Goal: Task Accomplishment & Management: Complete application form

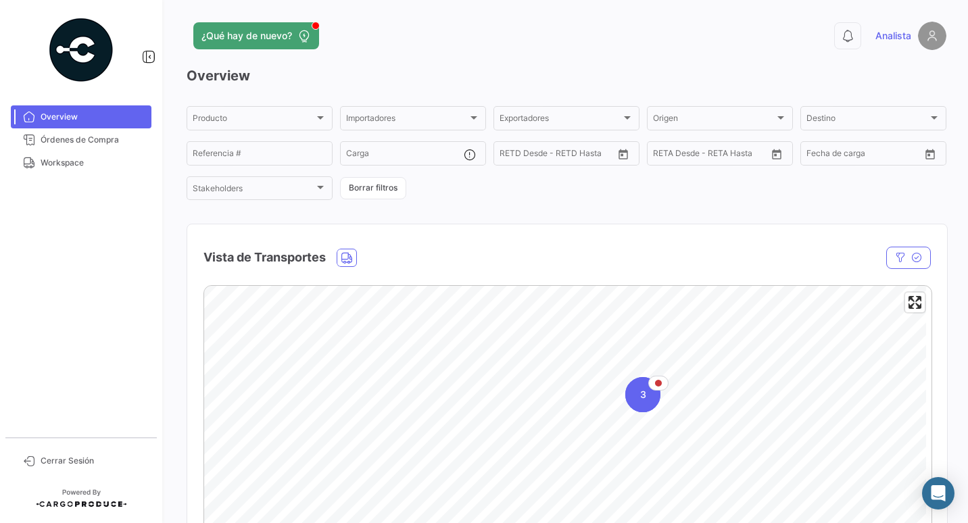
click at [71, 285] on mat-nav-list "Overview Órdenes de Compra Workspace" at bounding box center [81, 266] width 162 height 332
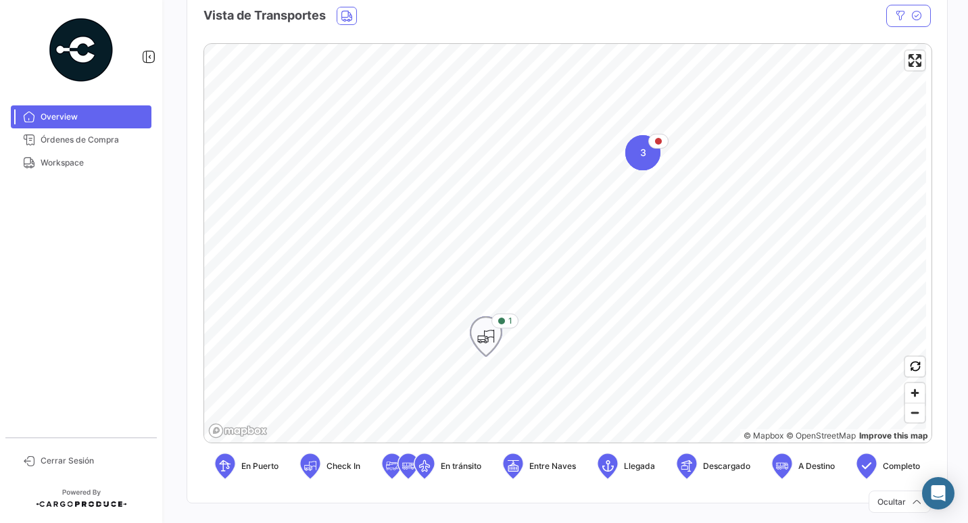
scroll to position [254, 0]
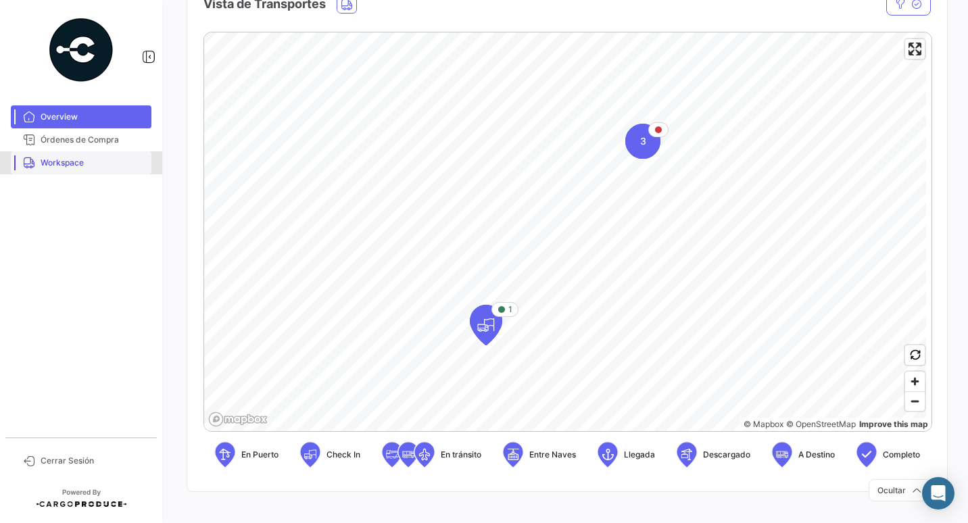
click at [53, 158] on span "Workspace" at bounding box center [93, 163] width 105 height 12
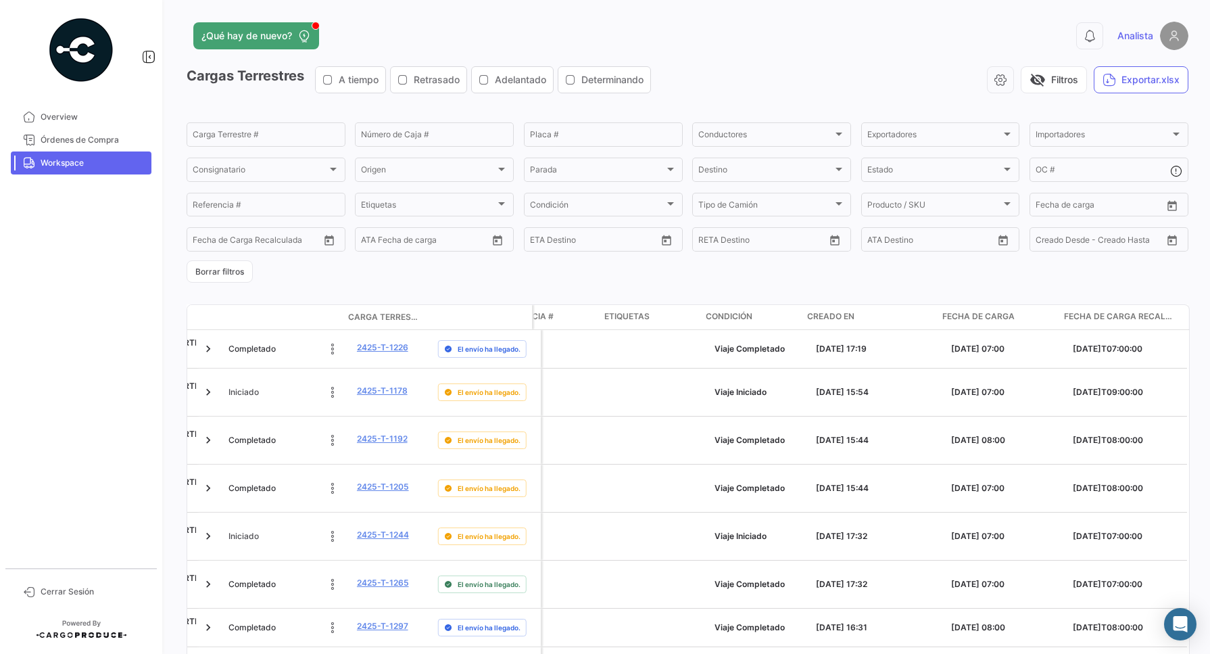
click at [967, 312] on span "Fecha de carga" at bounding box center [978, 316] width 72 height 12
drag, startPoint x: 987, startPoint y: 316, endPoint x: 984, endPoint y: 322, distance: 7.6
click at [967, 316] on span "Fecha de carga" at bounding box center [978, 316] width 72 height 12
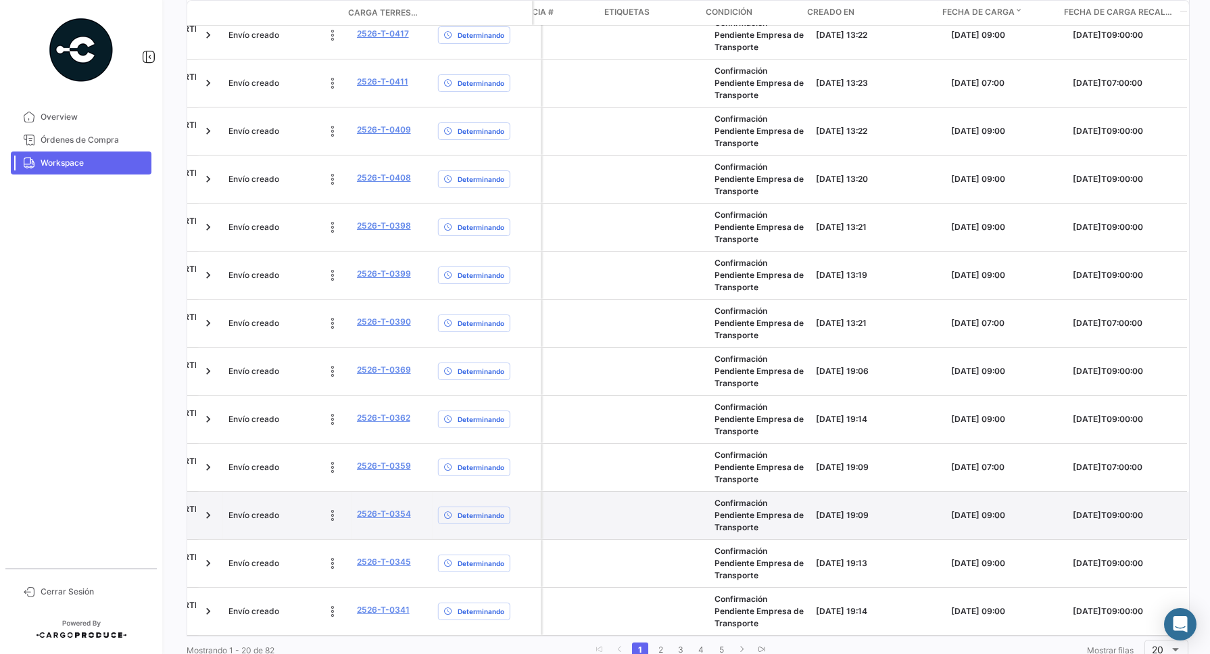
scroll to position [712, 0]
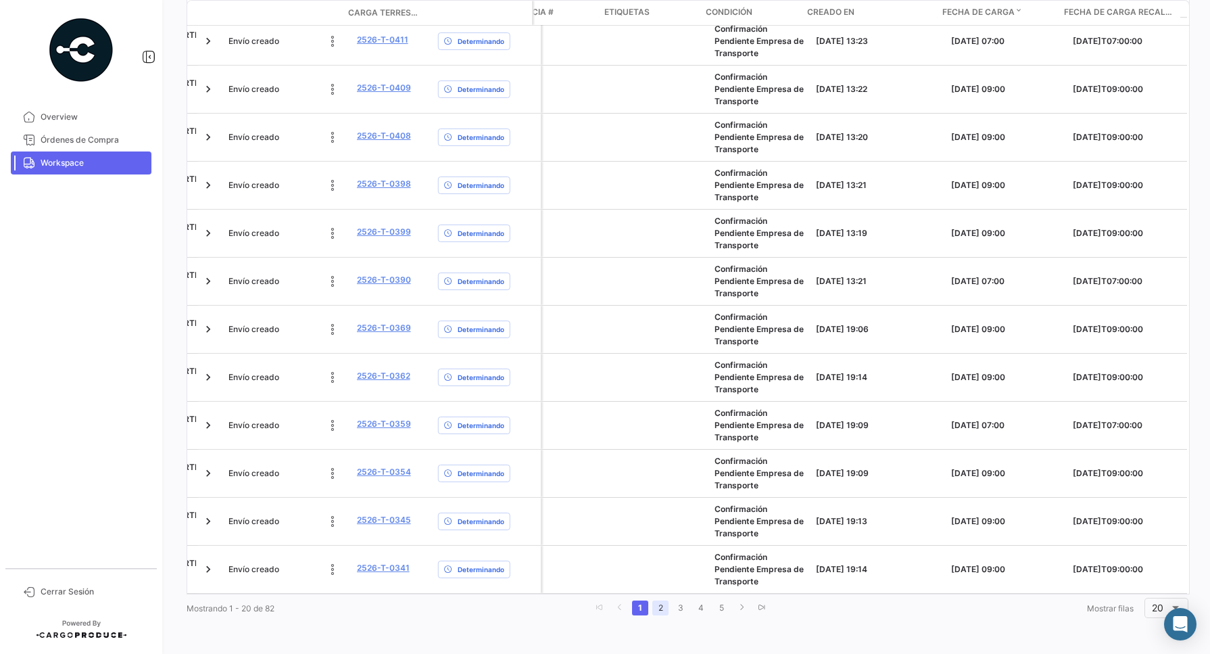
click at [657, 523] on link "2" at bounding box center [660, 607] width 16 height 15
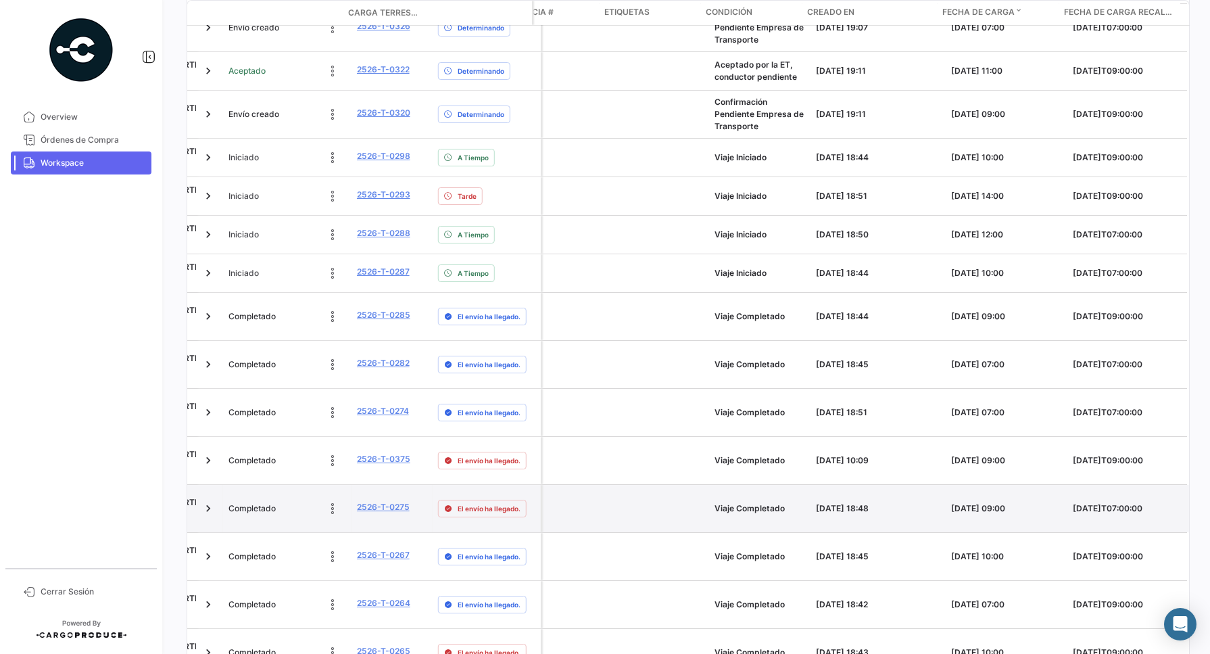
scroll to position [617, 0]
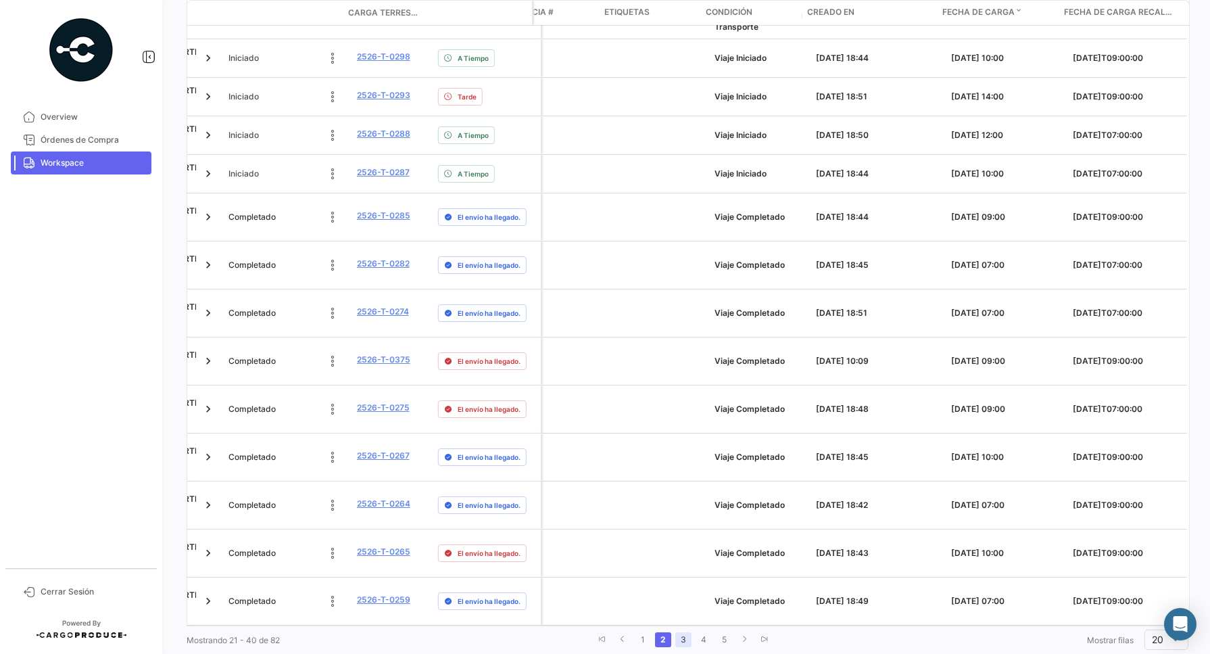
click at [677, 523] on link "3" at bounding box center [683, 639] width 16 height 15
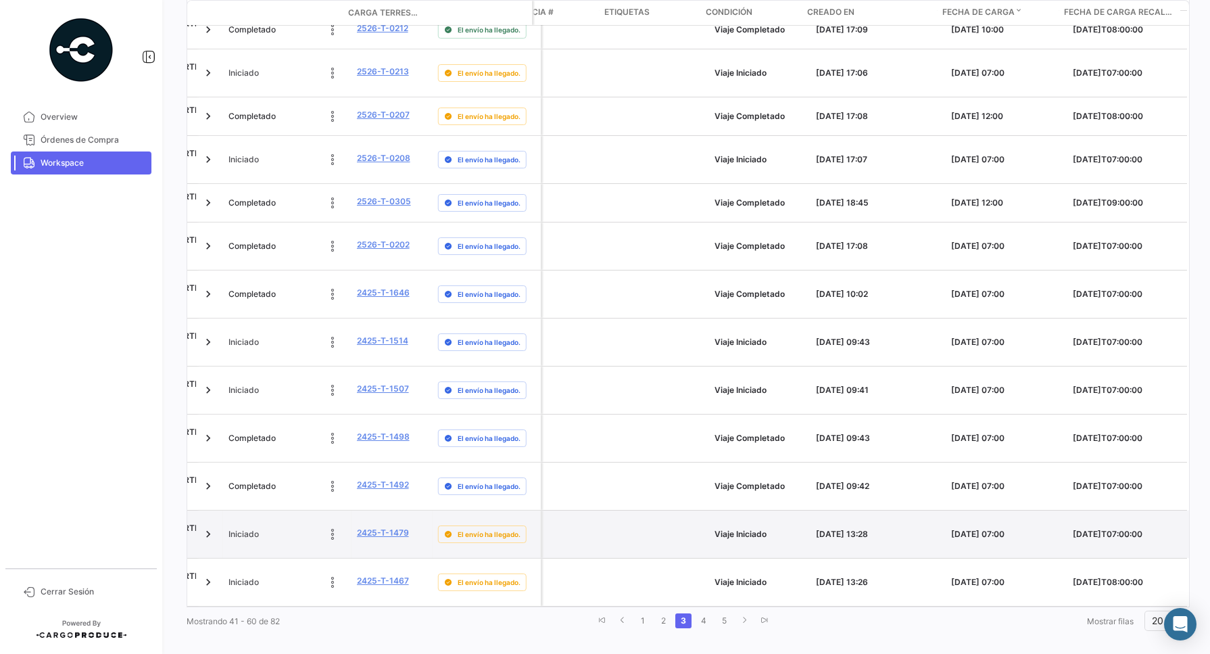
scroll to position [561, 0]
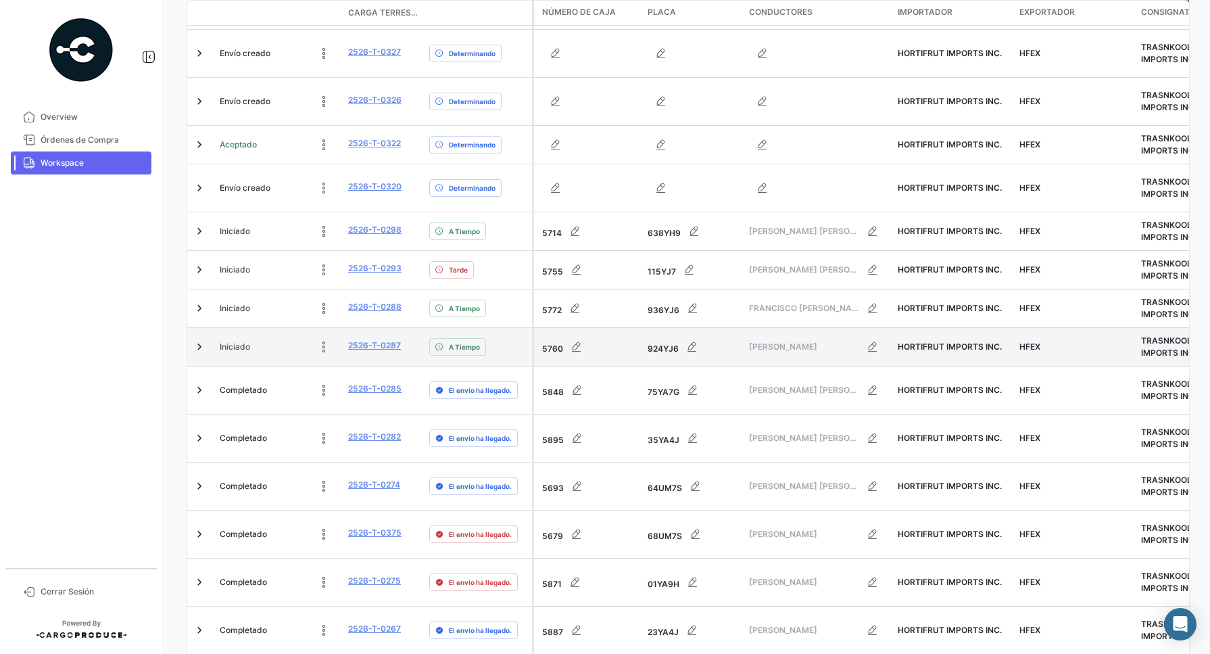
scroll to position [448, 0]
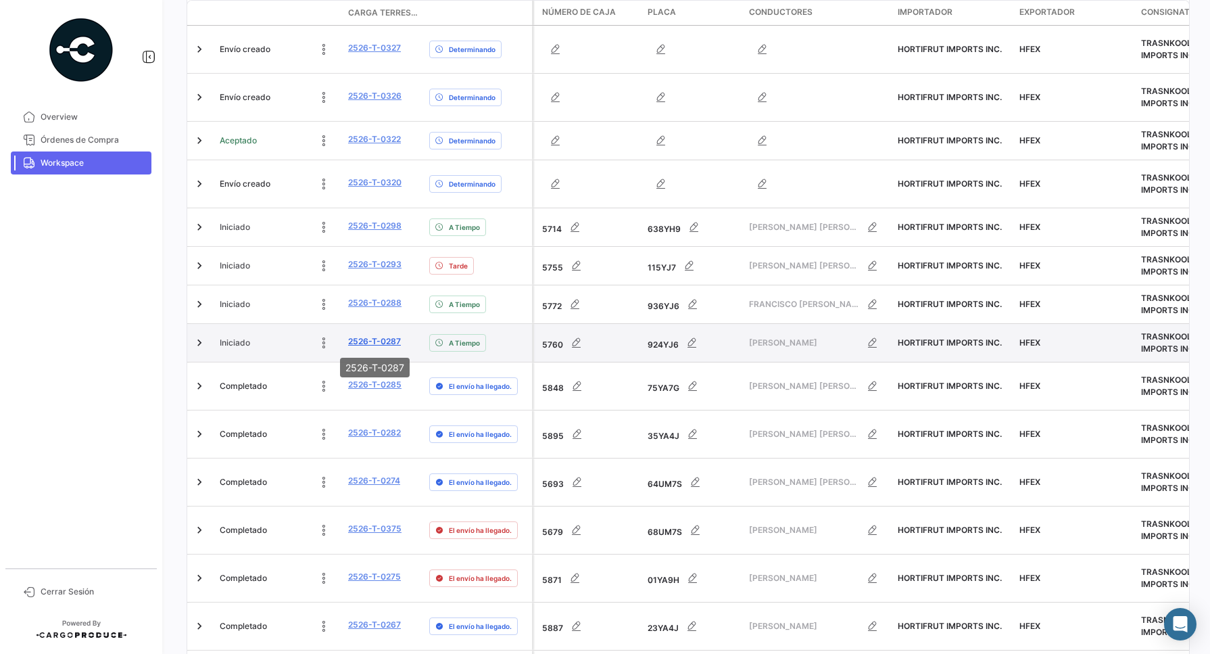
click at [382, 341] on link "2526-T-0287" at bounding box center [374, 341] width 53 height 12
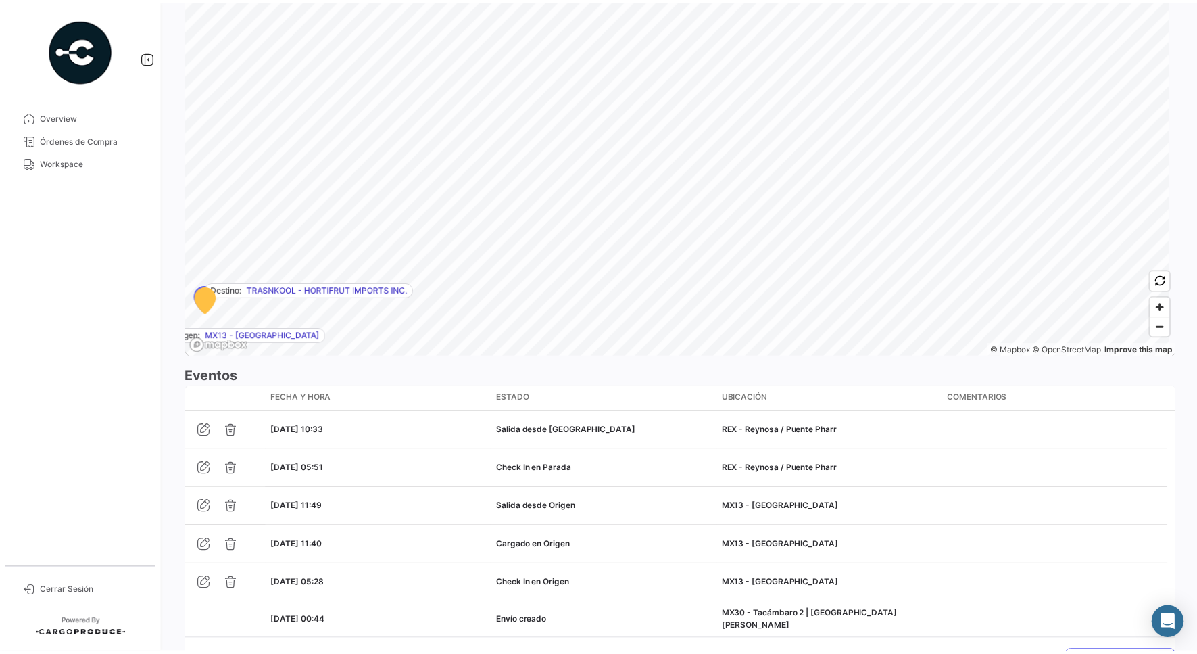
scroll to position [926, 0]
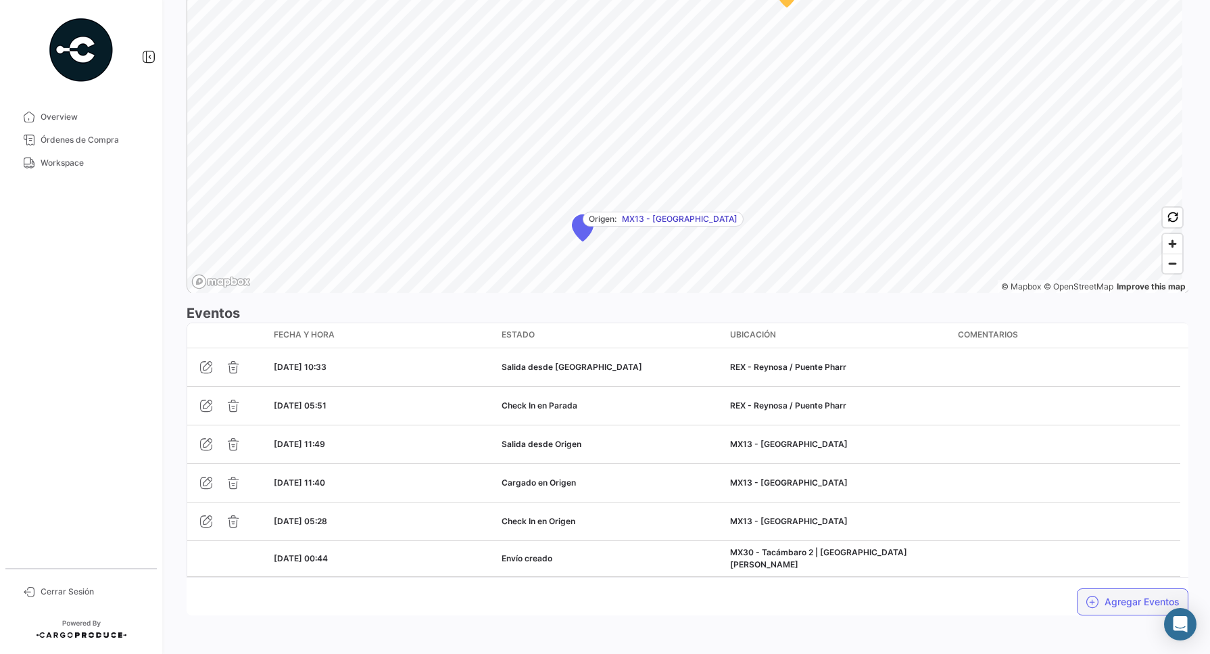
click at [967, 523] on button "Agregar Eventos" at bounding box center [1133, 601] width 112 height 27
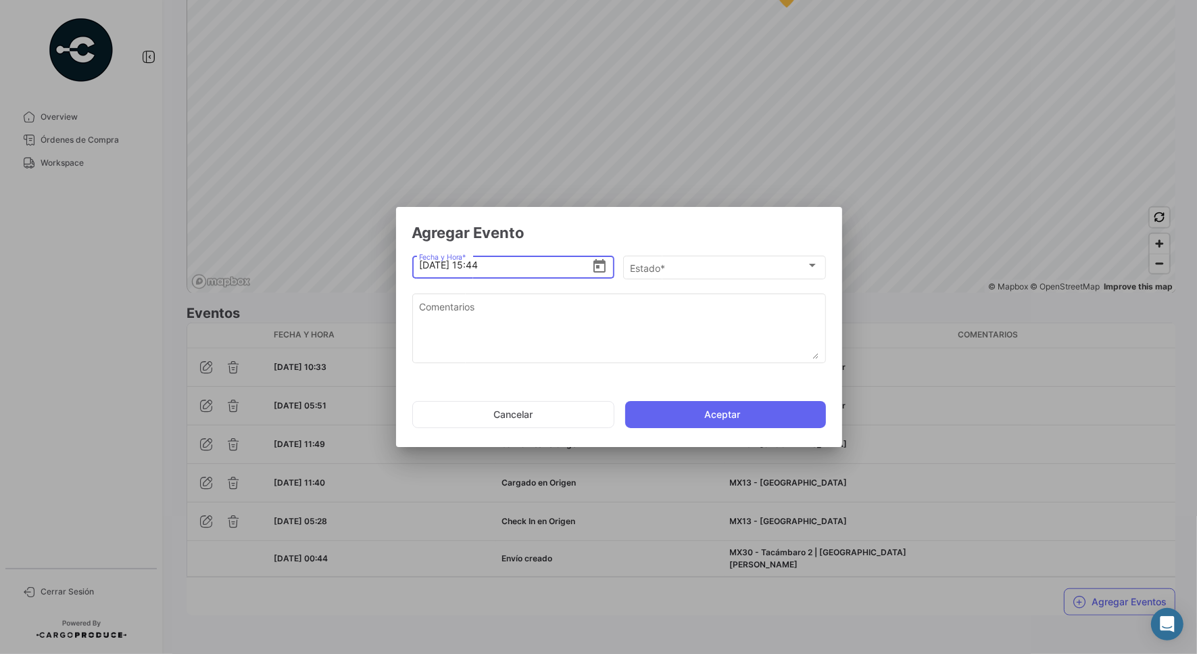
click at [479, 265] on input "[DATE] 15:44" at bounding box center [505, 264] width 172 height 47
click at [483, 265] on input "[DATE] 15:44" at bounding box center [505, 264] width 172 height 47
click at [474, 267] on input "[DATE] 15:44" at bounding box center [505, 264] width 172 height 47
type input "[DATE] 14:11"
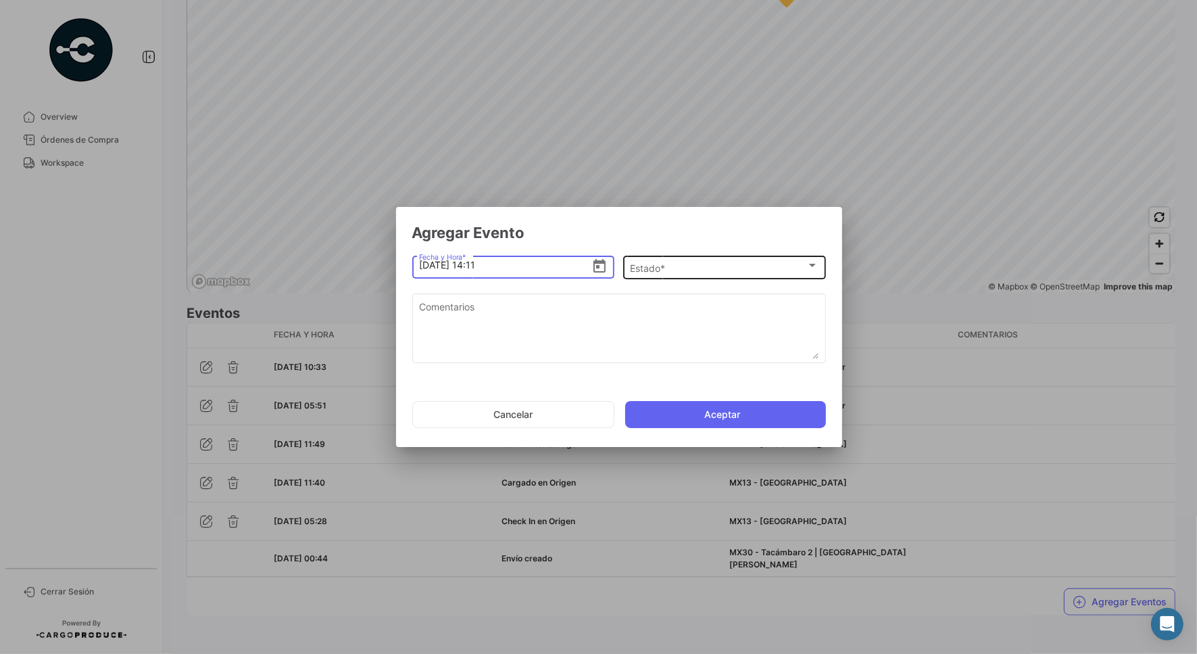
click at [696, 264] on div "Estado *" at bounding box center [718, 267] width 176 height 11
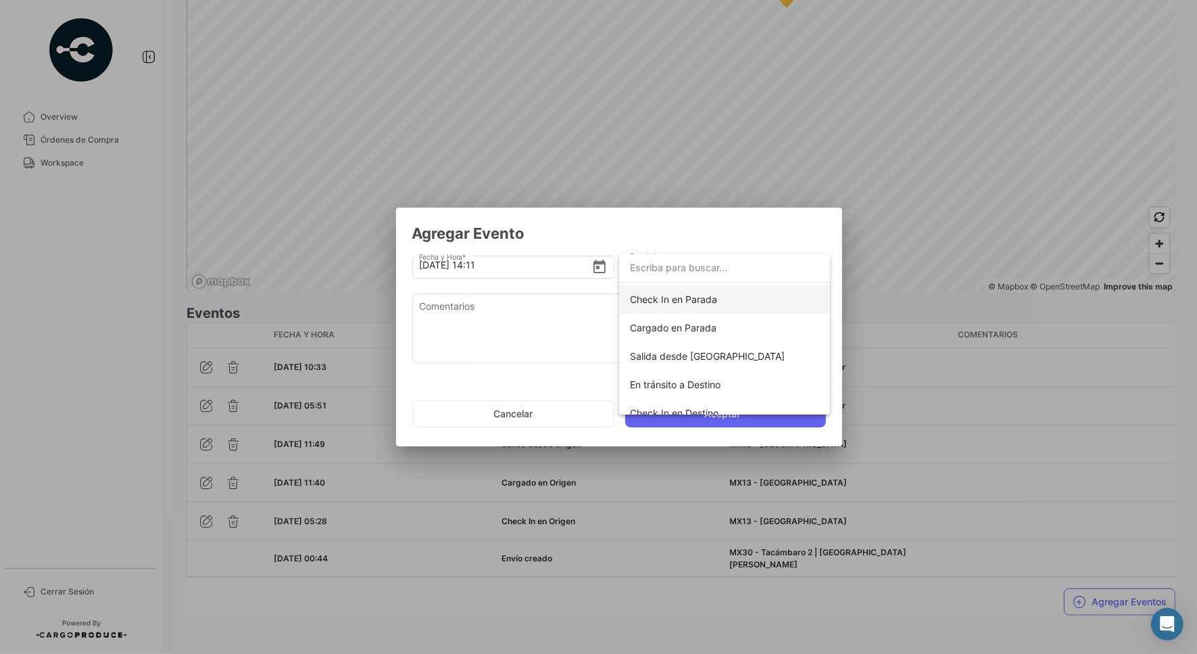
scroll to position [169, 0]
click at [683, 356] on span "En tránsito a Destino" at bounding box center [675, 354] width 91 height 11
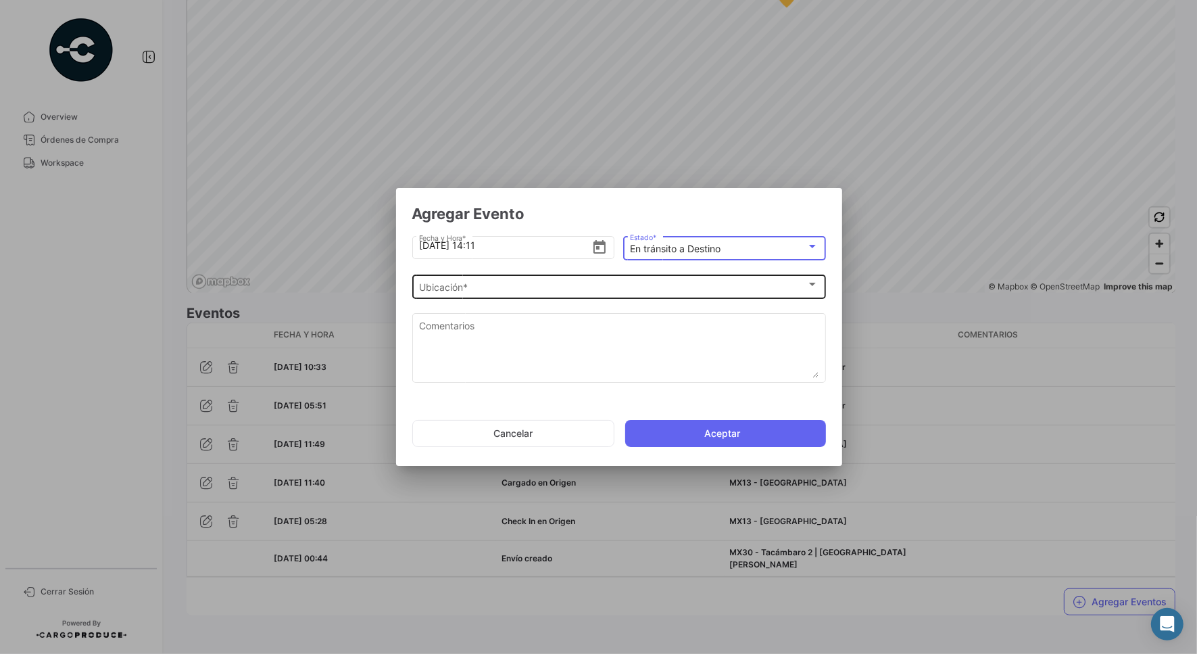
click at [537, 287] on div "Ubicación *" at bounding box center [612, 287] width 387 height 11
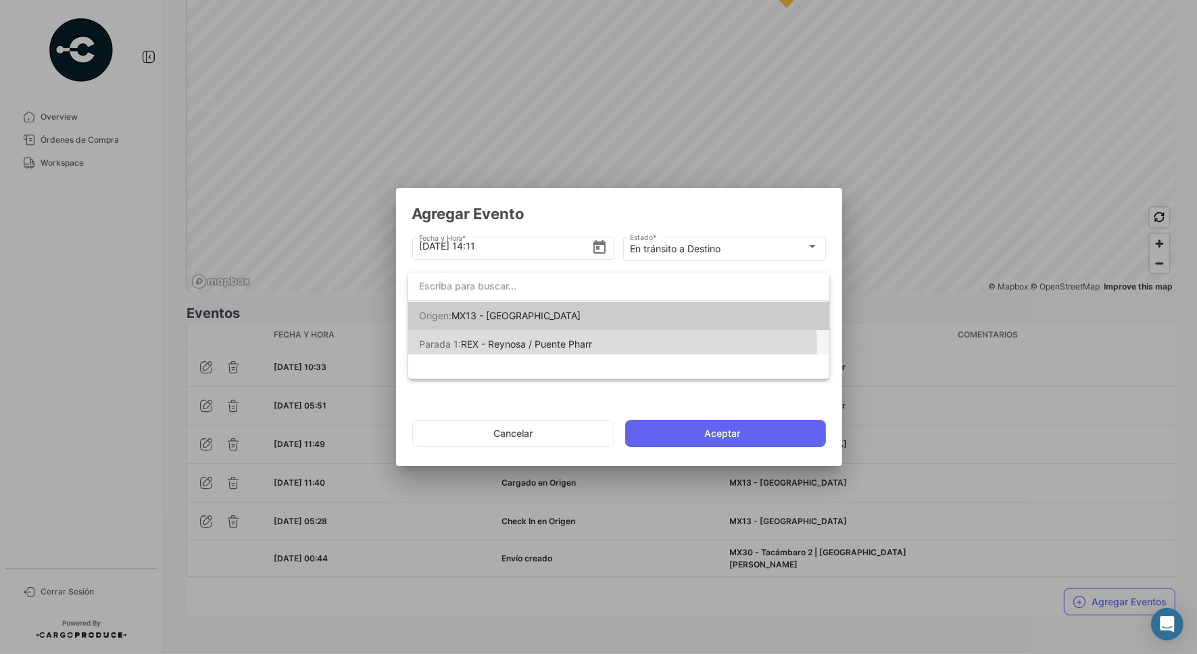
click at [510, 348] on span "REX - Reynosa / Puente Pharr" at bounding box center [526, 343] width 131 height 11
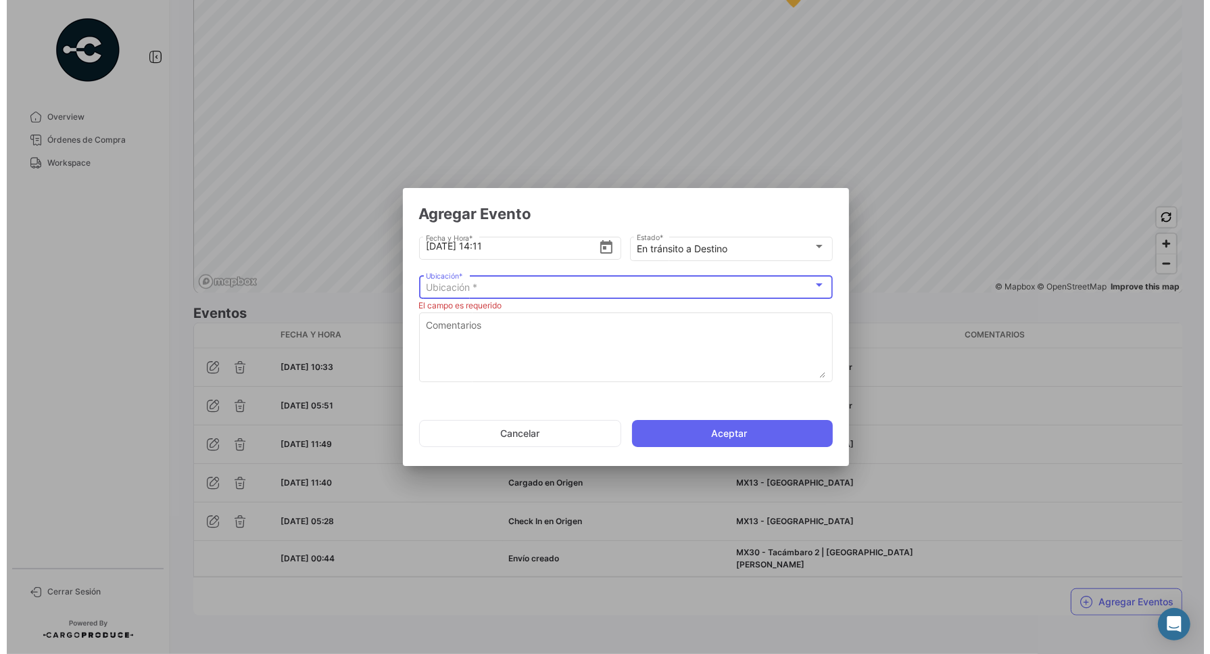
scroll to position [0, 0]
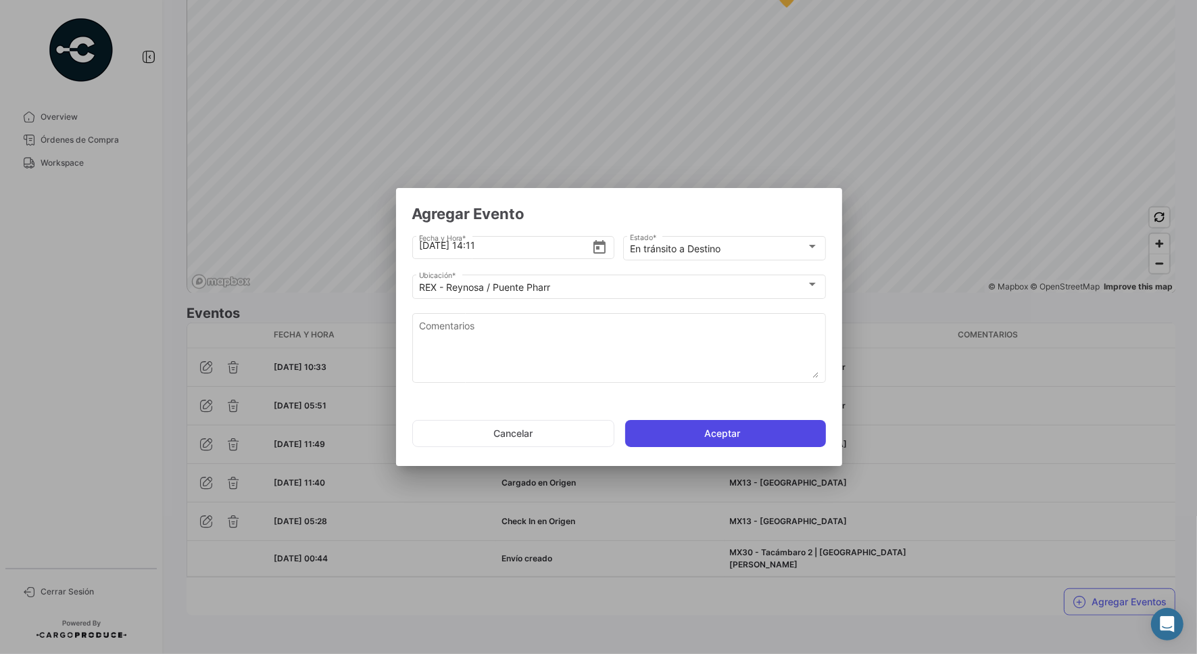
click at [735, 437] on button "Aceptar" at bounding box center [725, 433] width 201 height 27
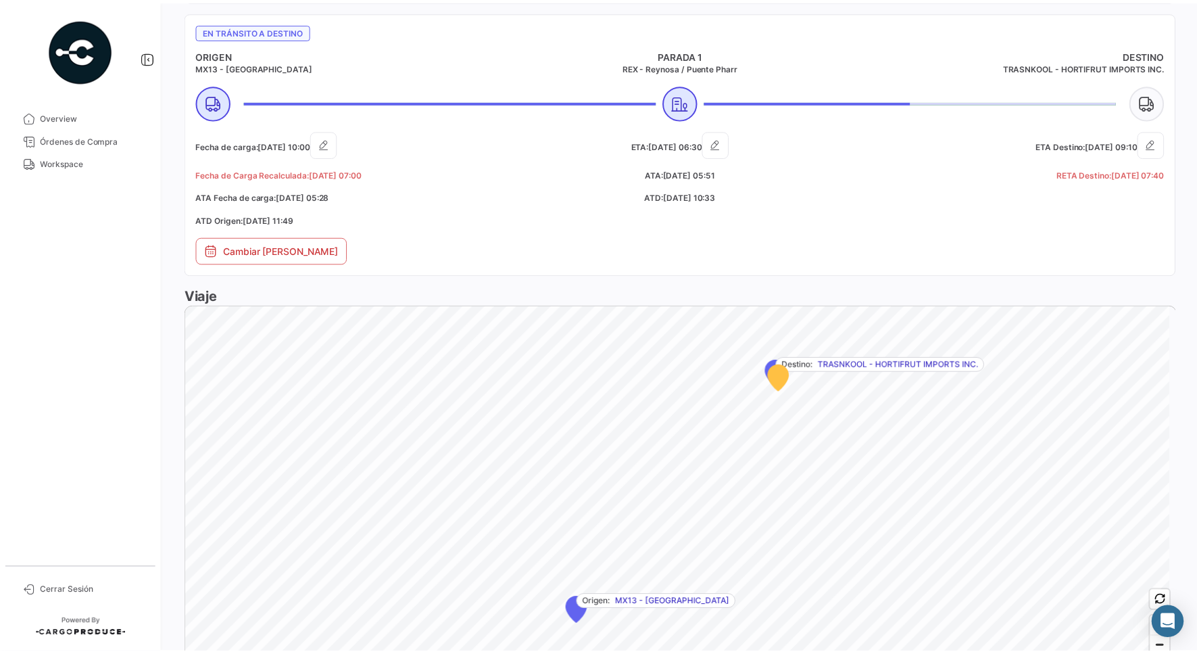
scroll to position [965, 0]
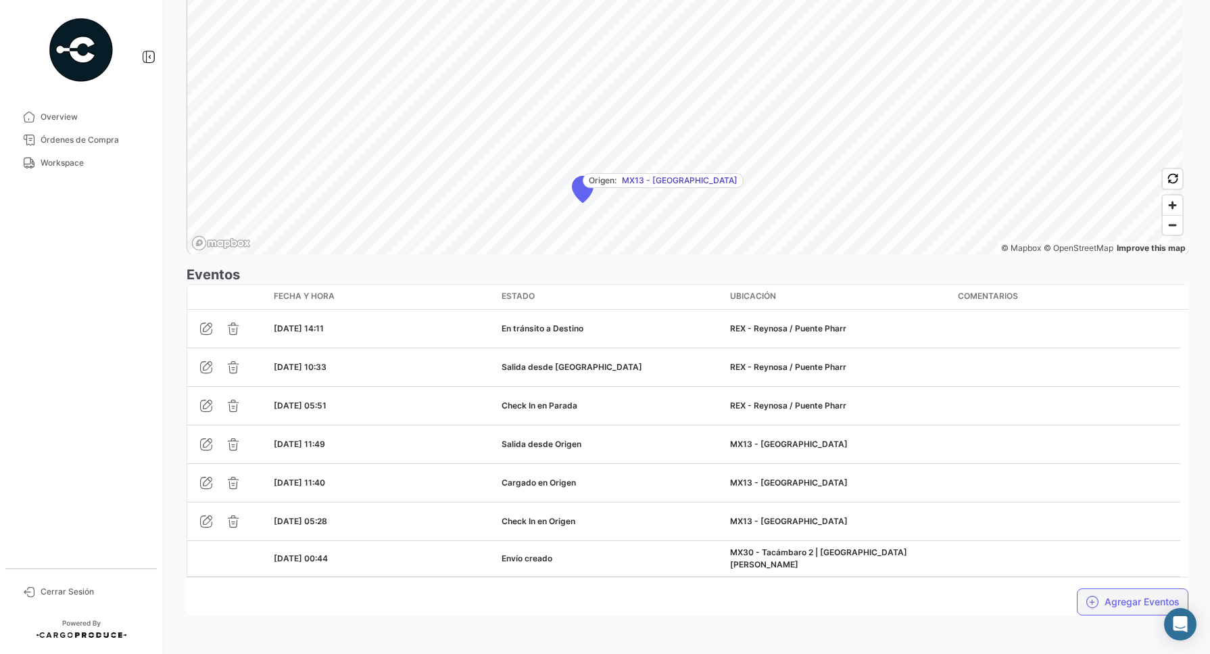
click at [967, 523] on button "Agregar Eventos" at bounding box center [1133, 601] width 112 height 27
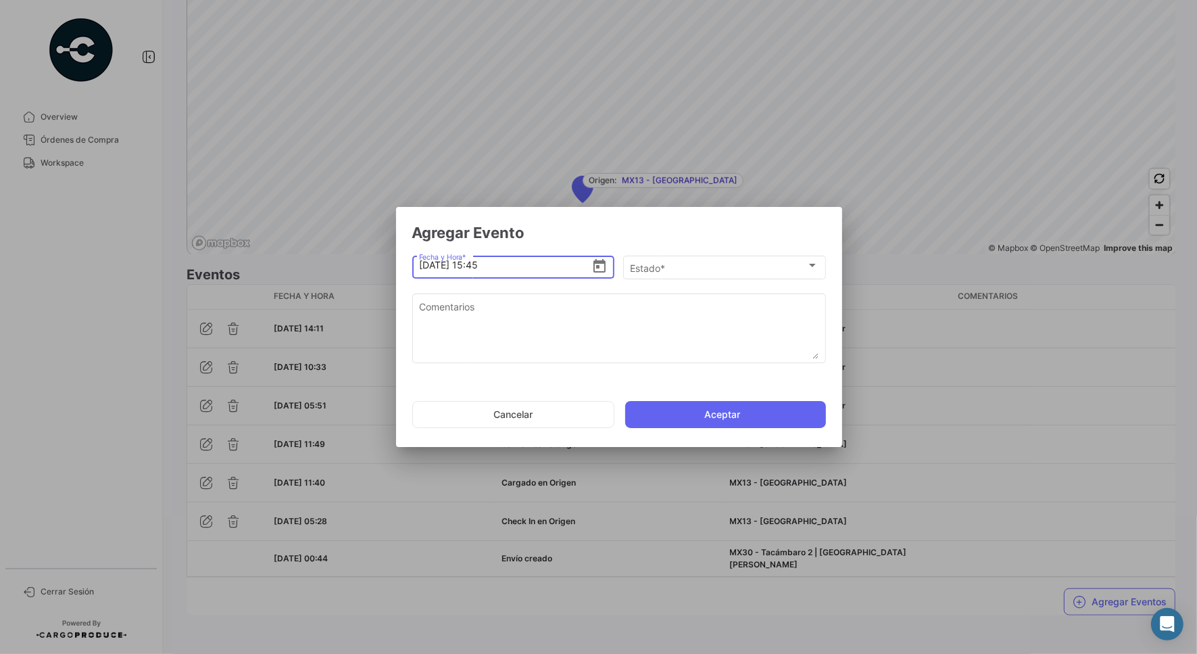
click at [475, 262] on input "[DATE] 15:45" at bounding box center [505, 264] width 172 height 47
type input "[DATE] 14:45"
click at [487, 260] on input "[DATE] 14:45" at bounding box center [505, 264] width 172 height 47
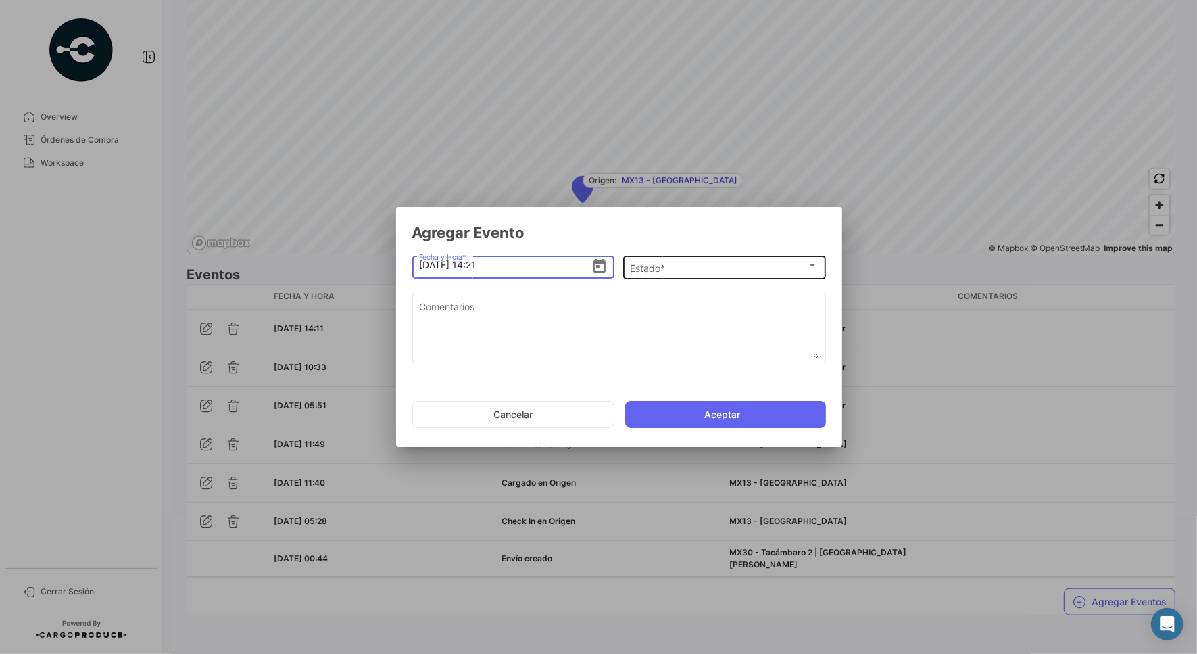
type input "[DATE] 14:21"
click at [684, 262] on div "Estado *" at bounding box center [718, 267] width 176 height 11
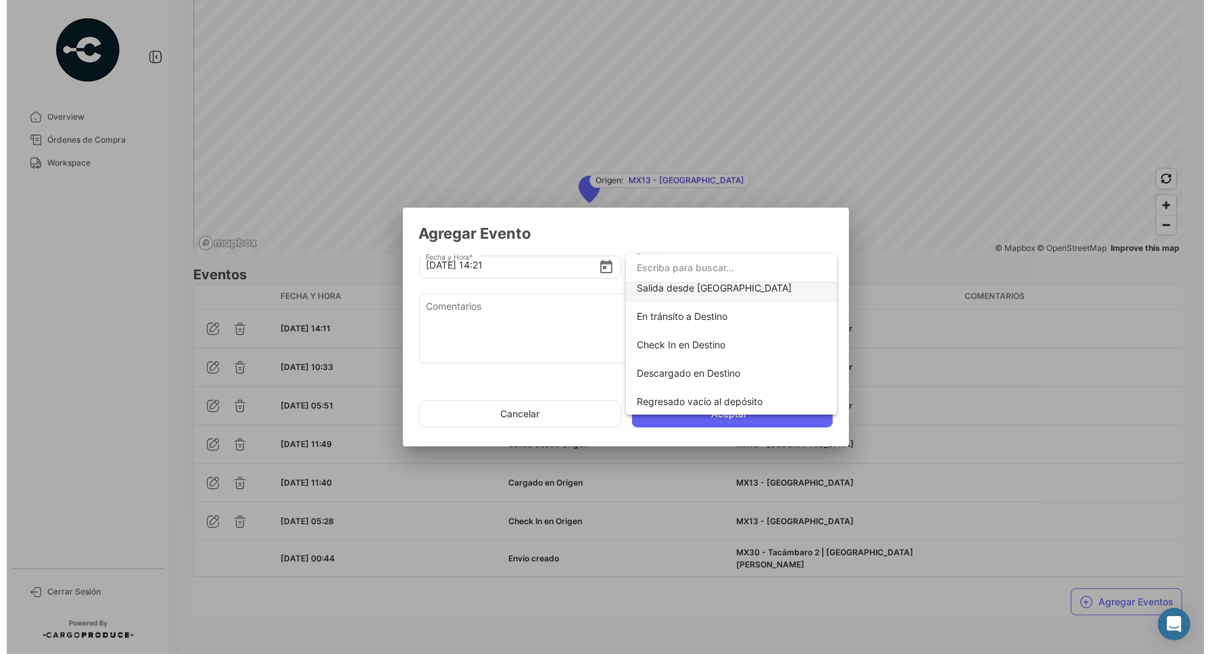
scroll to position [237, 0]
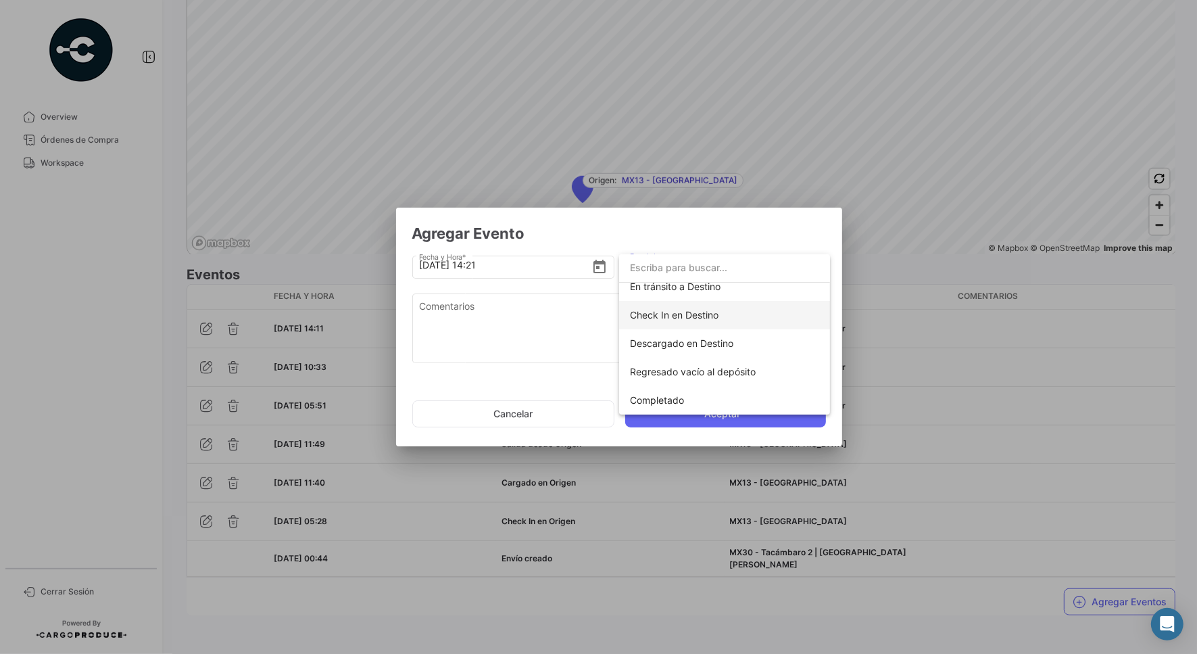
click at [690, 314] on span "Check In en Destino" at bounding box center [674, 314] width 89 height 11
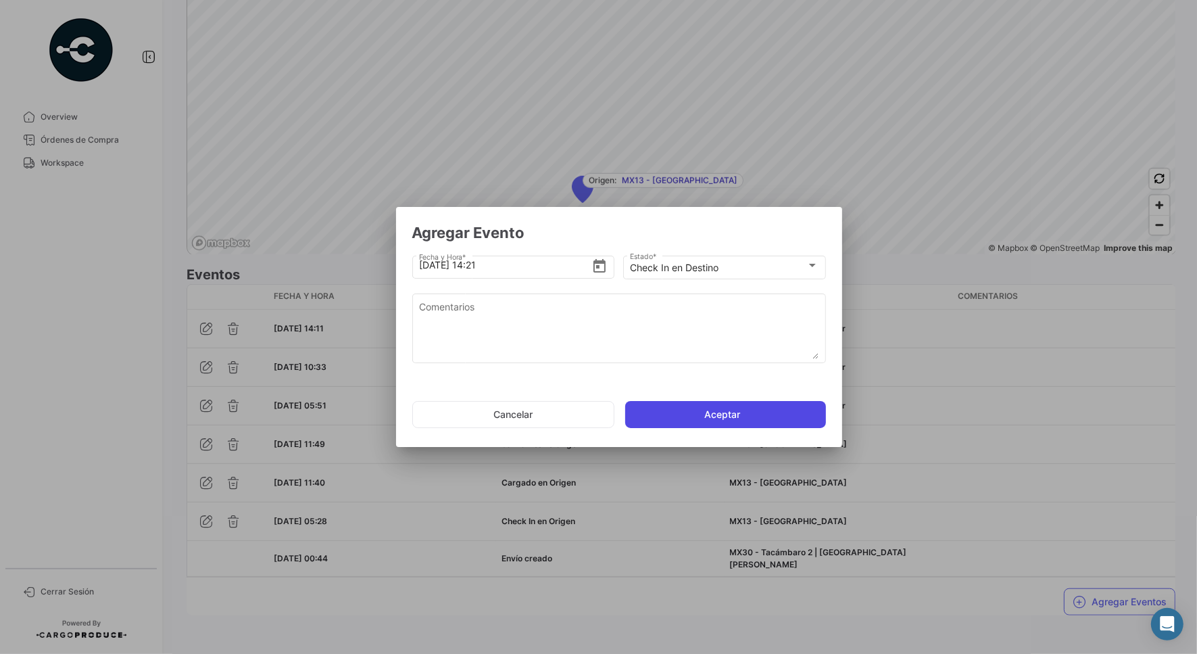
click at [714, 406] on button "Aceptar" at bounding box center [725, 414] width 201 height 27
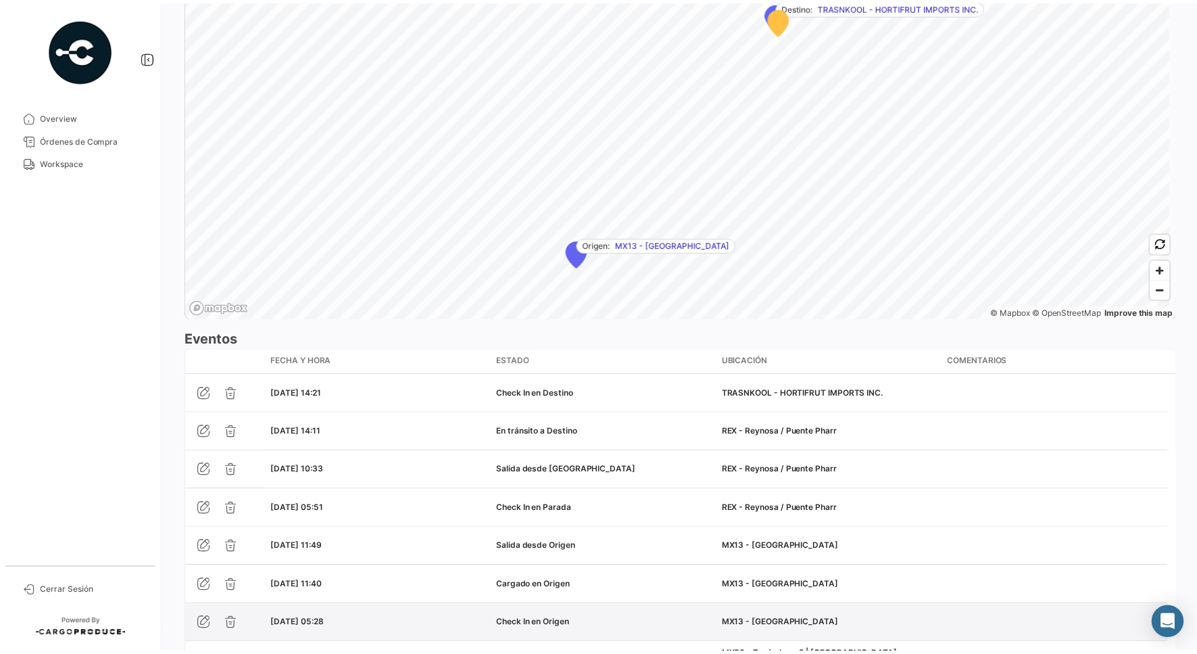
scroll to position [1004, 0]
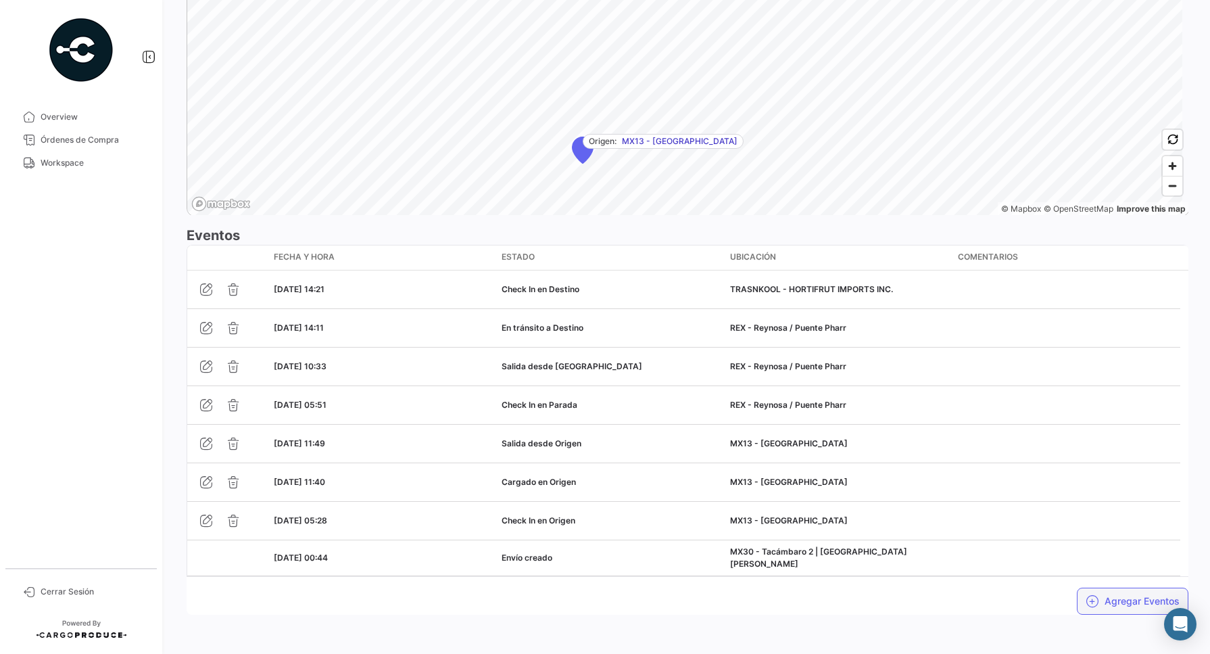
click at [967, 523] on button "Agregar Eventos" at bounding box center [1133, 600] width 112 height 27
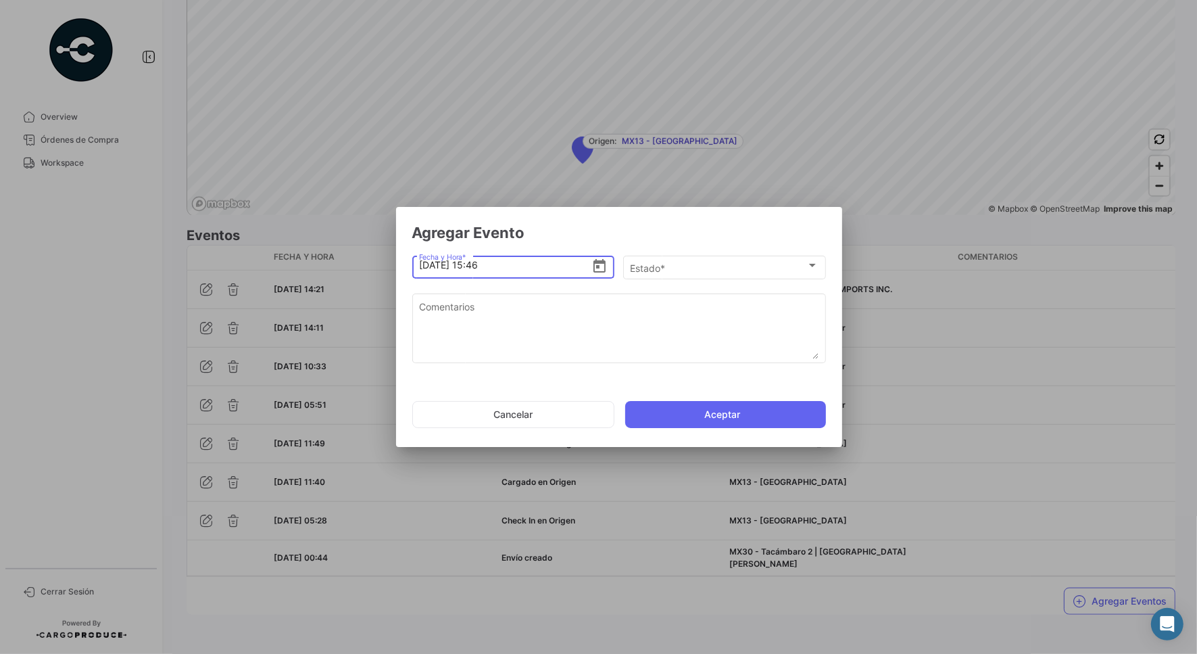
click at [478, 270] on input "[DATE] 15:46" at bounding box center [505, 264] width 172 height 47
click at [474, 262] on input "[DATE] 15:46" at bounding box center [505, 264] width 172 height 47
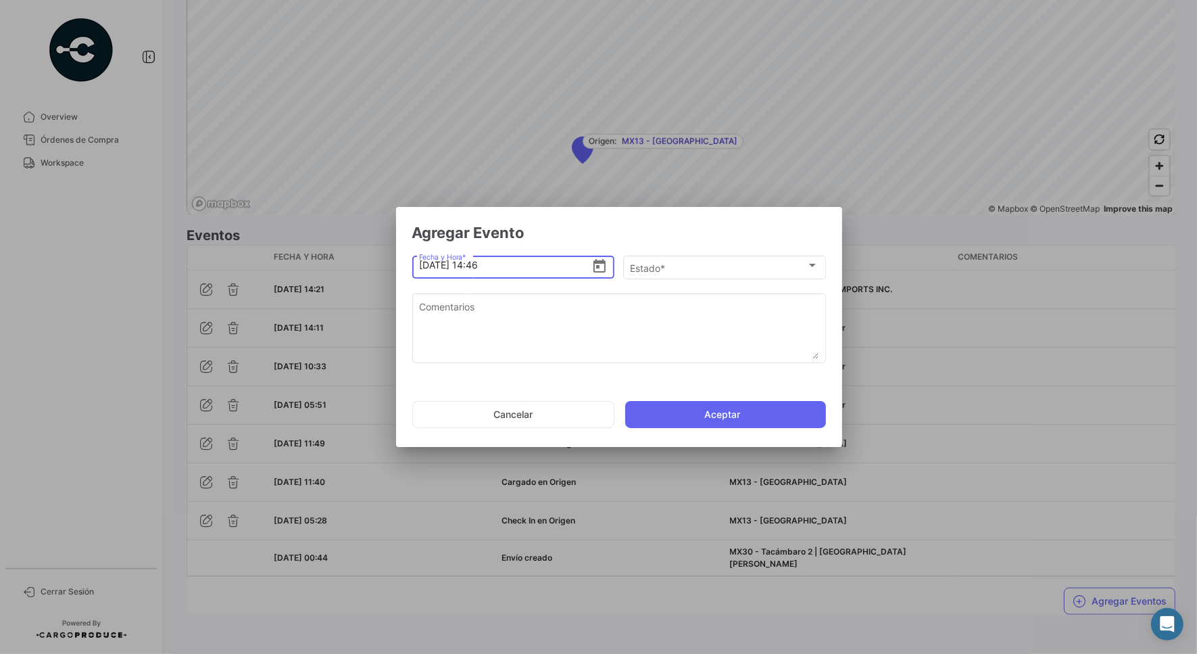
click at [485, 265] on input "[DATE] 14:46" at bounding box center [505, 264] width 172 height 47
type input "[DATE] 14:56"
click at [670, 268] on div "Estado *" at bounding box center [718, 267] width 176 height 11
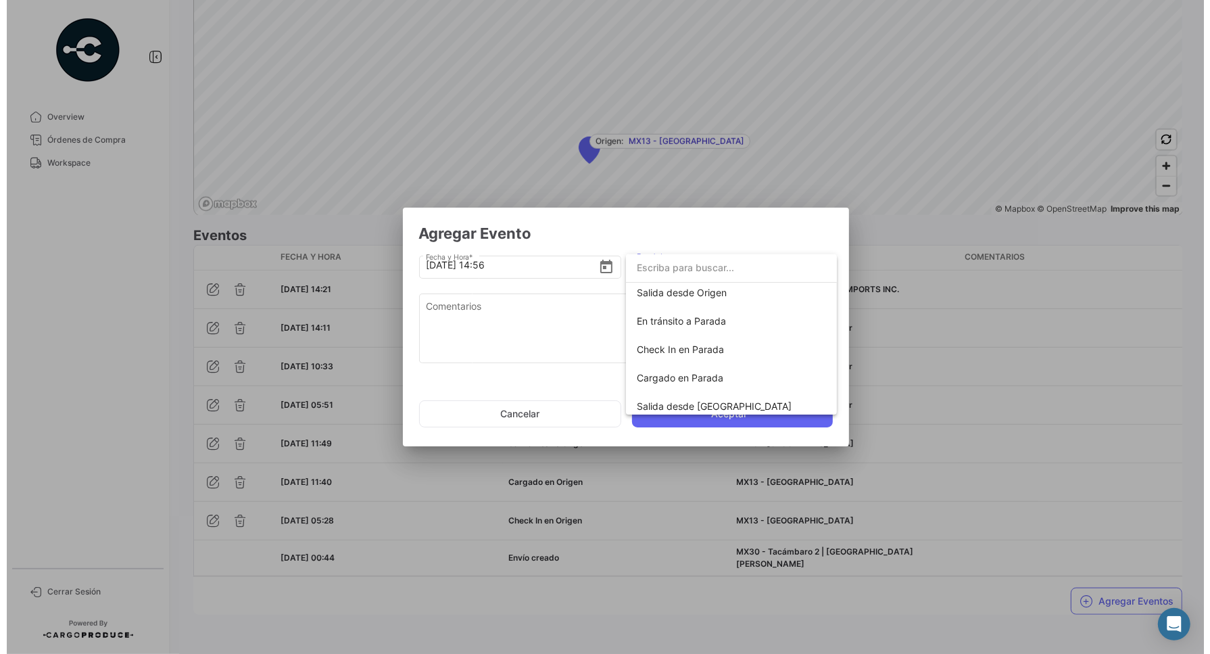
scroll to position [237, 0]
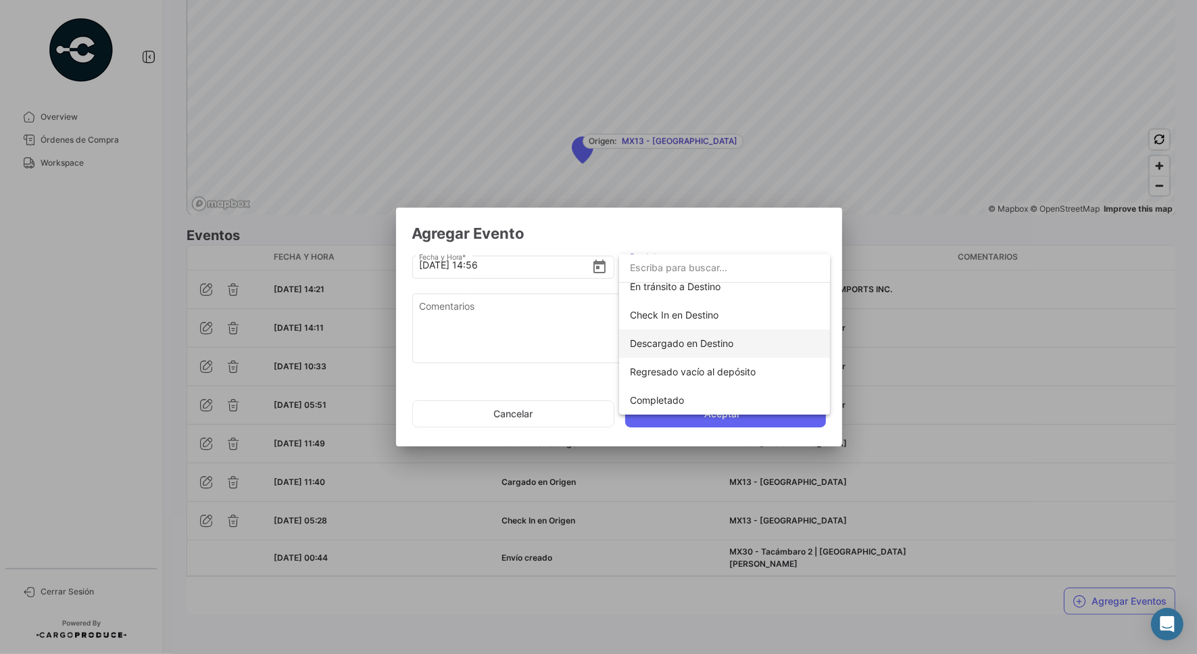
click at [690, 341] on span "Descargado en Destino" at bounding box center [681, 342] width 103 height 11
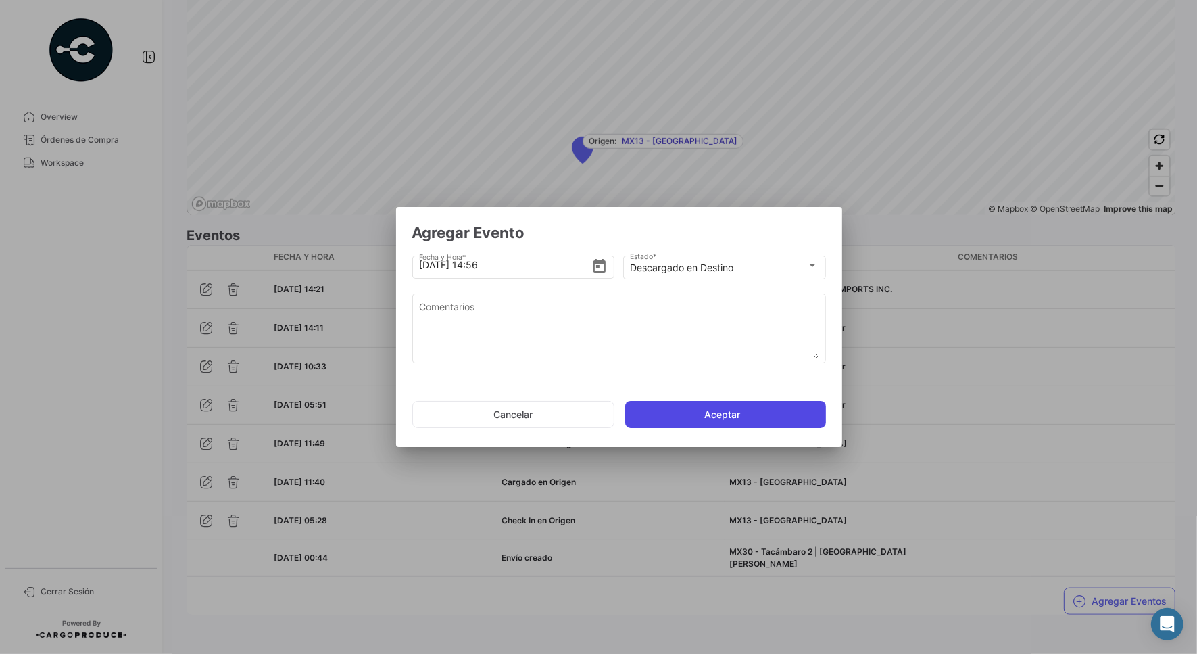
click at [667, 411] on button "Aceptar" at bounding box center [725, 414] width 201 height 27
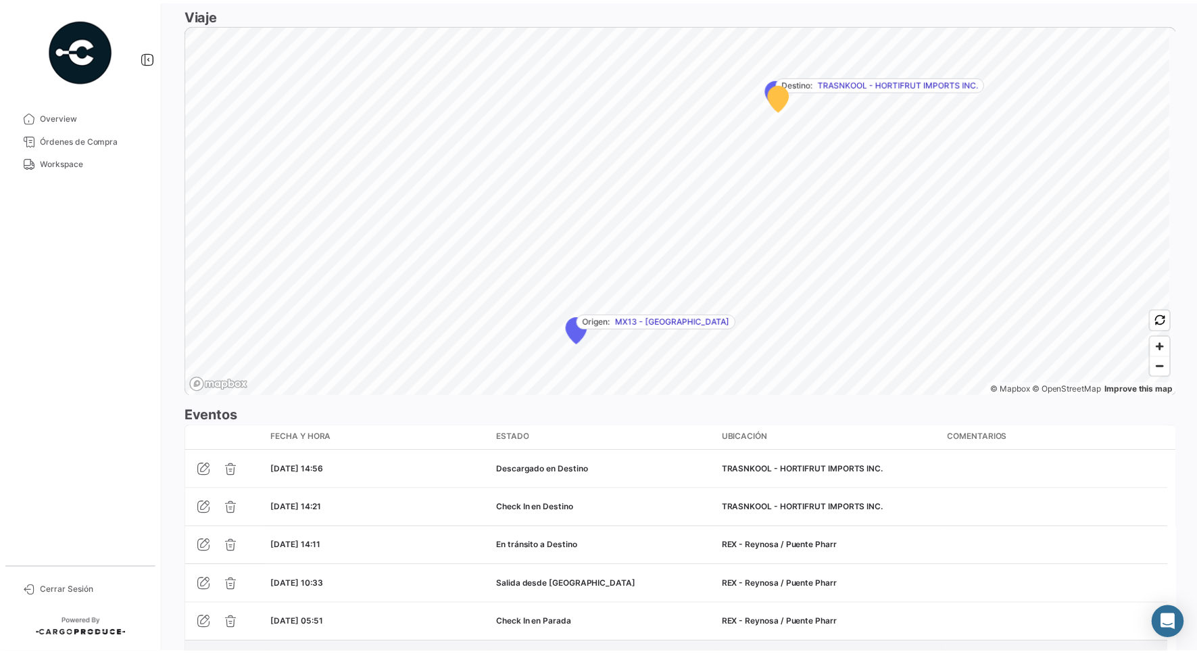
scroll to position [1042, 0]
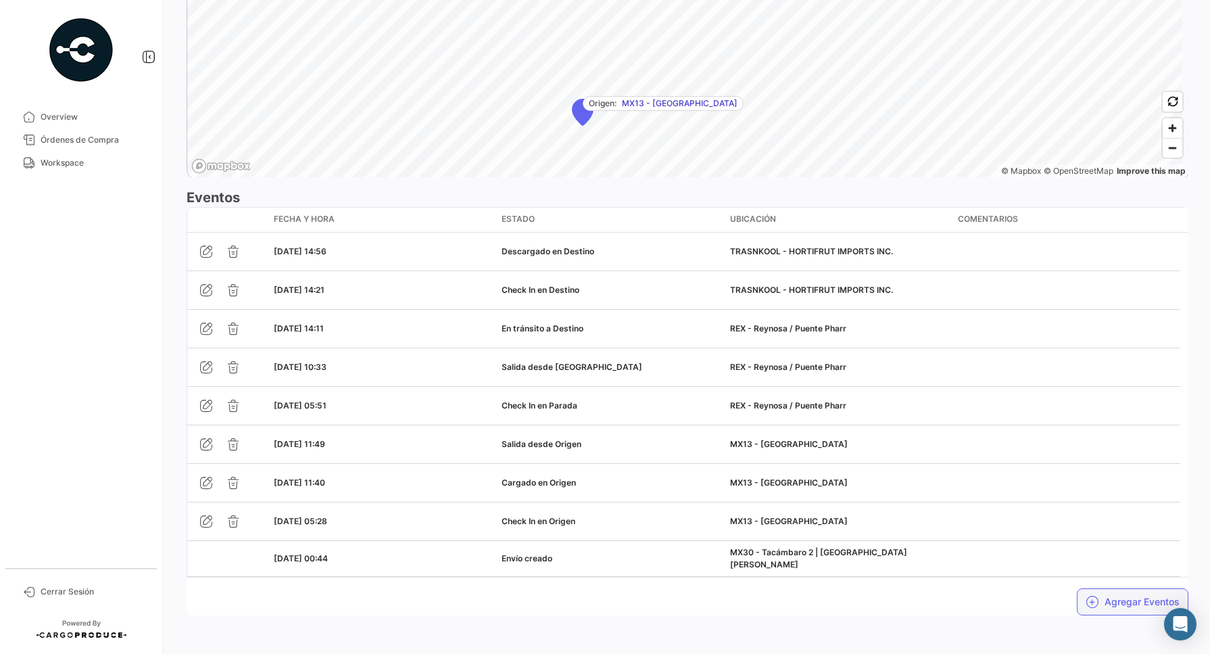
click at [967, 523] on button "Agregar Eventos" at bounding box center [1133, 601] width 112 height 27
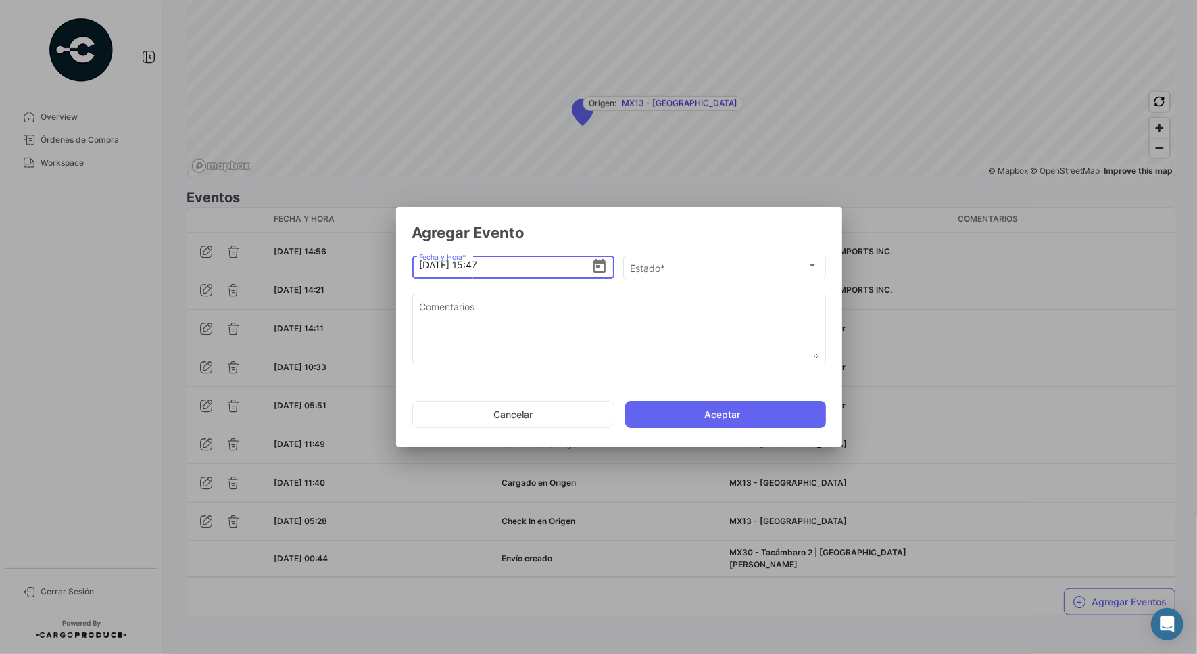
click at [485, 266] on input "[DATE] 15:47" at bounding box center [505, 264] width 172 height 47
type input "[DATE] 15:00"
click at [721, 264] on div "Estado *" at bounding box center [718, 267] width 176 height 11
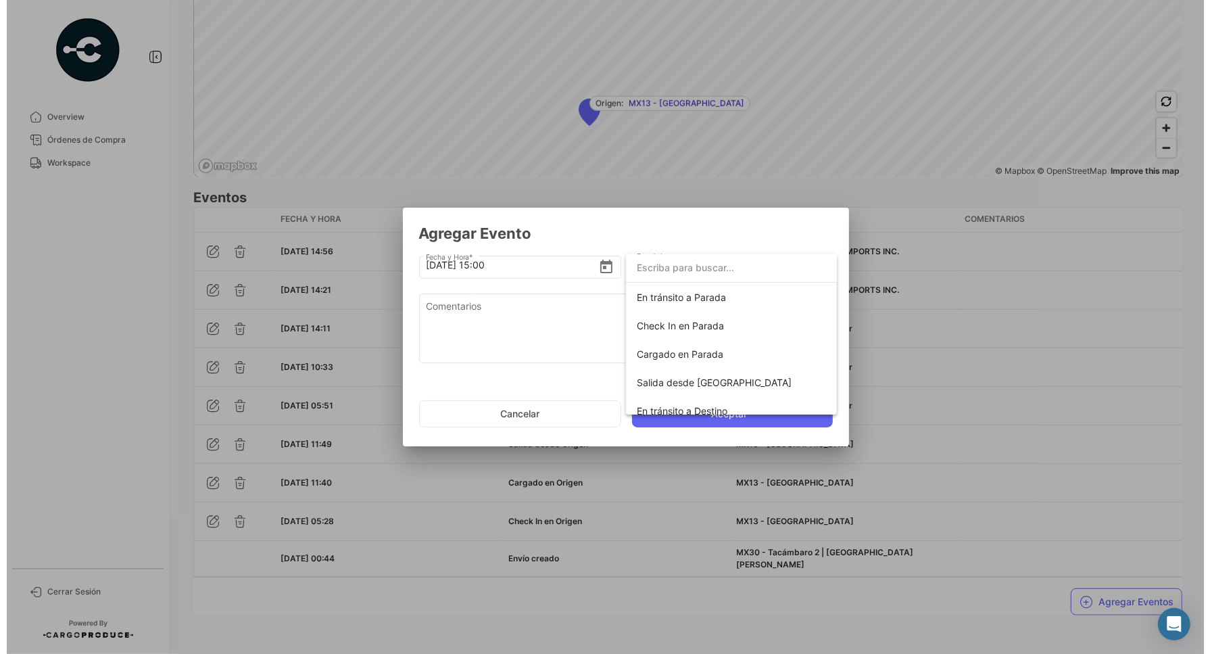
scroll to position [237, 0]
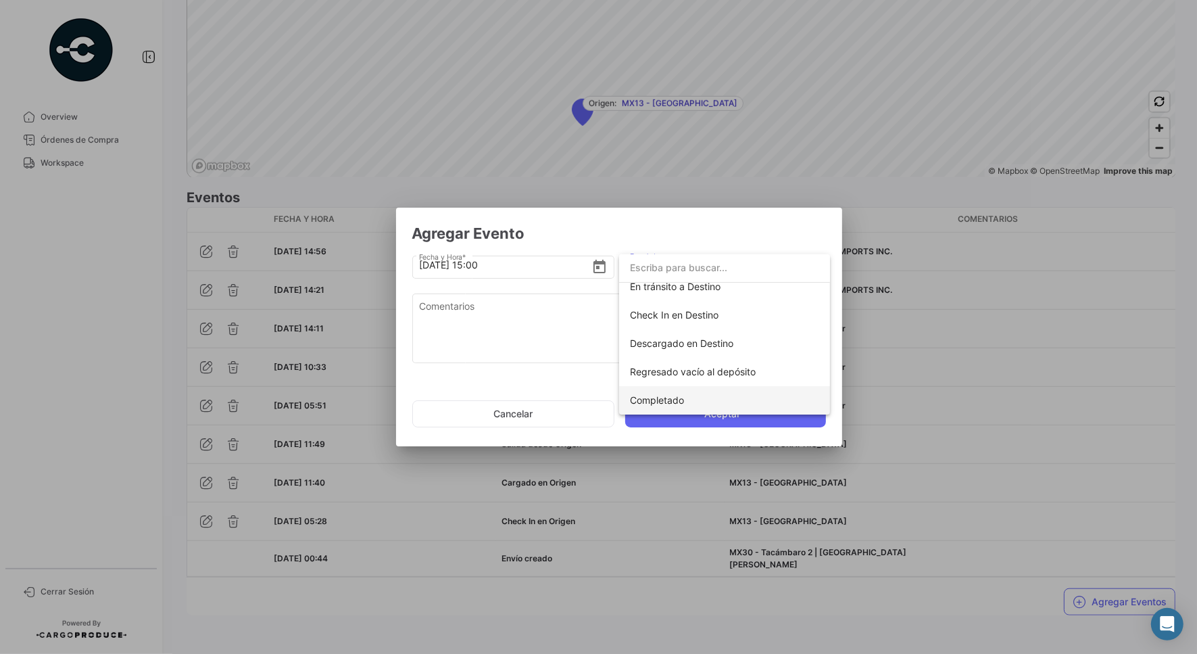
click at [650, 400] on span "Completado" at bounding box center [657, 399] width 54 height 11
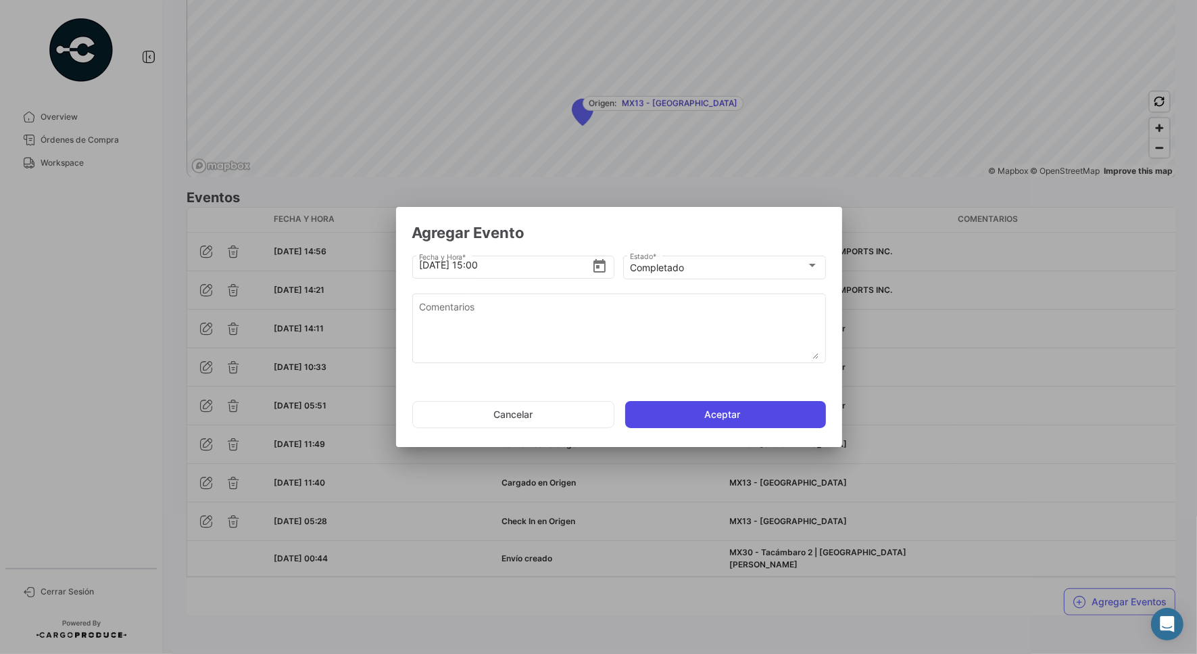
click at [700, 427] on button "Aceptar" at bounding box center [725, 414] width 201 height 27
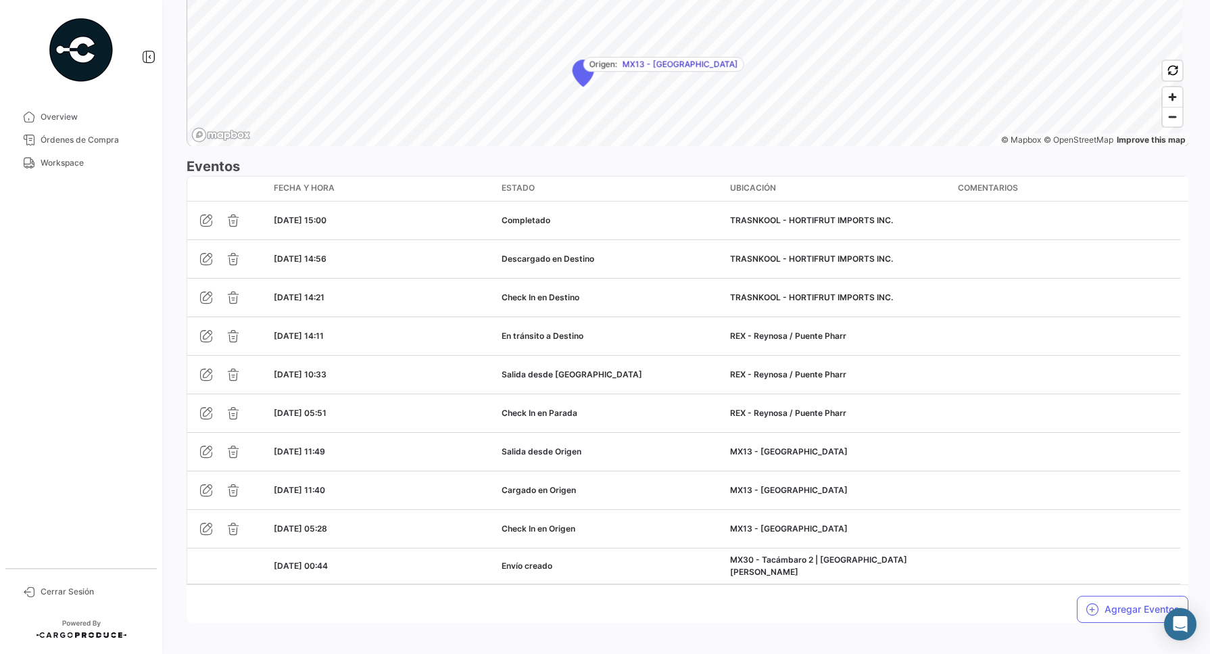
scroll to position [1107, 0]
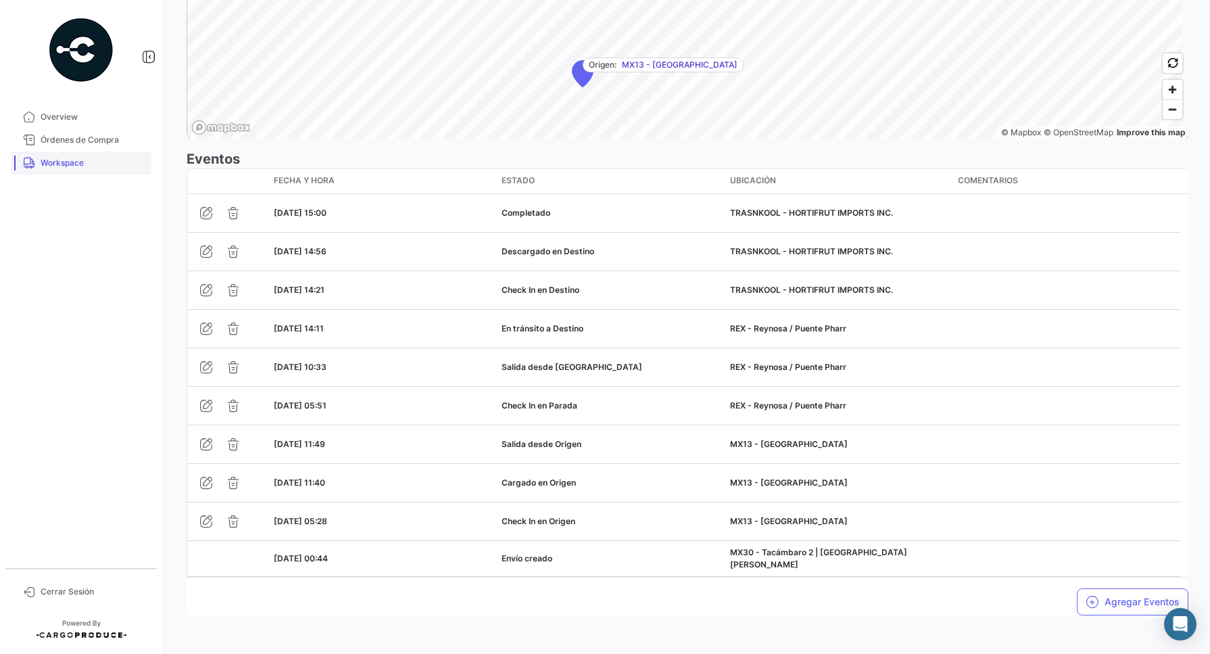
click at [79, 166] on span "Workspace" at bounding box center [93, 163] width 105 height 12
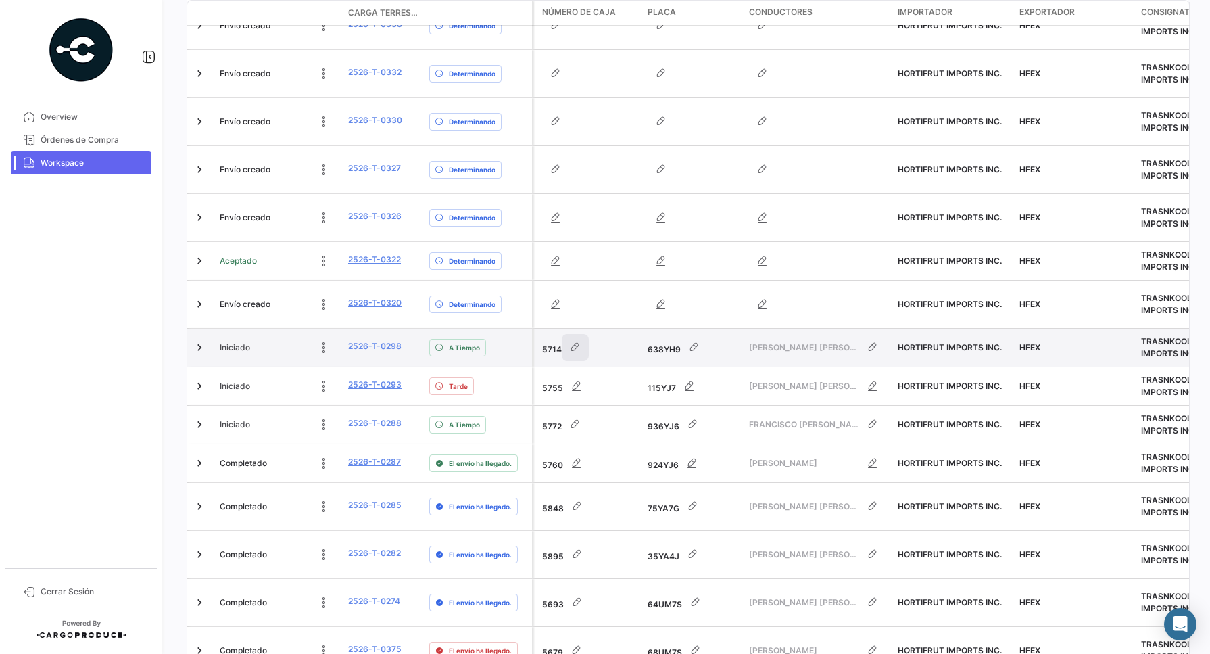
scroll to position [423, 0]
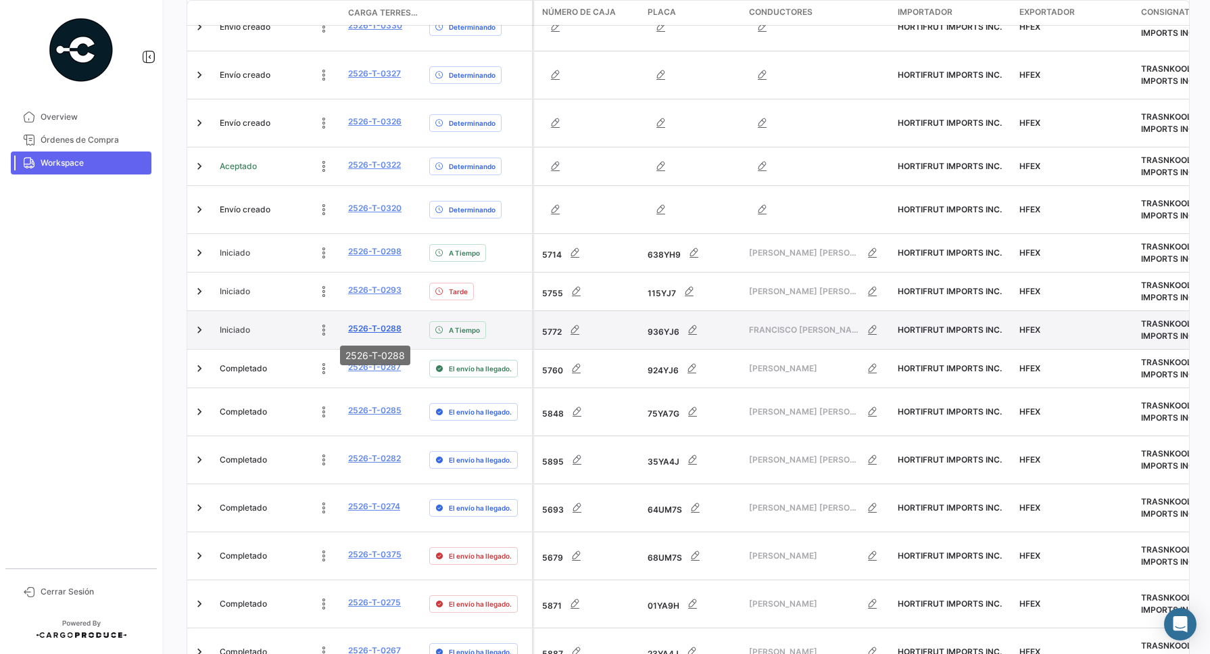
click at [376, 326] on link "2526-T-0288" at bounding box center [374, 328] width 53 height 12
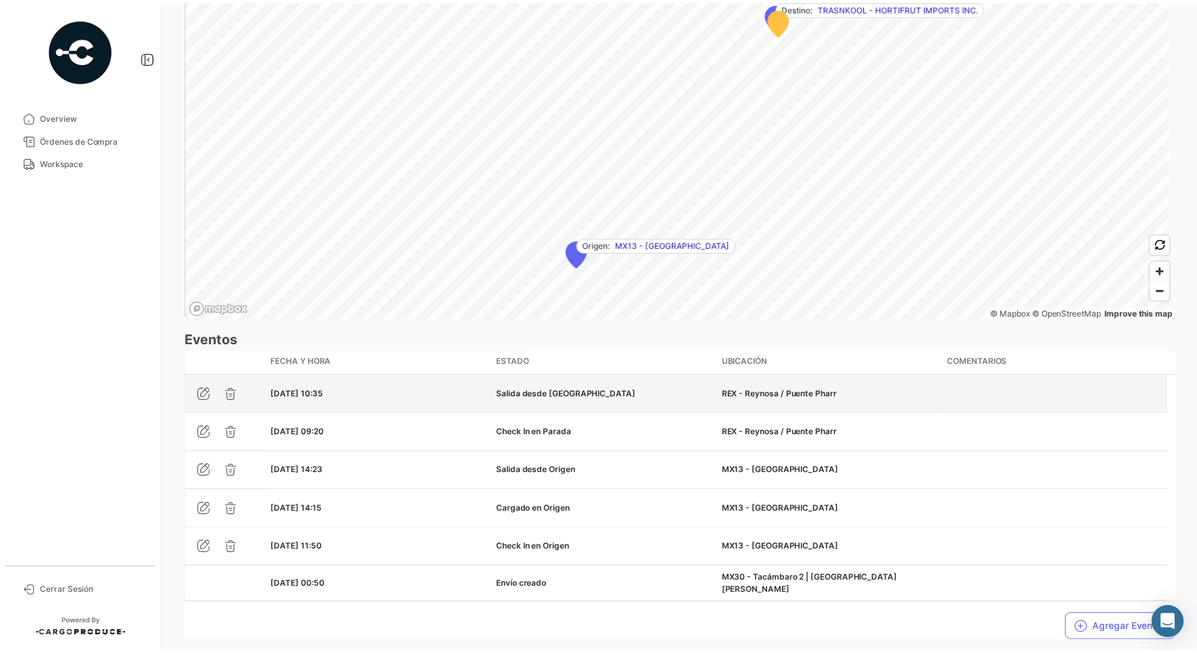
scroll to position [926, 0]
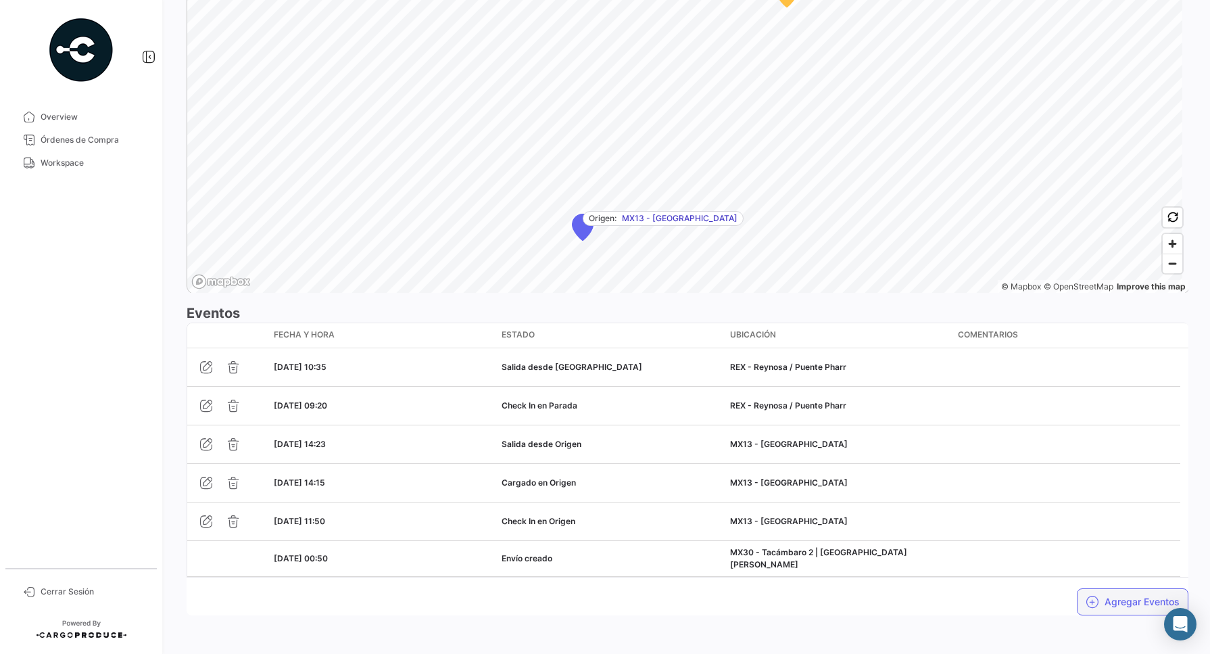
click at [967, 523] on button "Agregar Eventos" at bounding box center [1133, 601] width 112 height 27
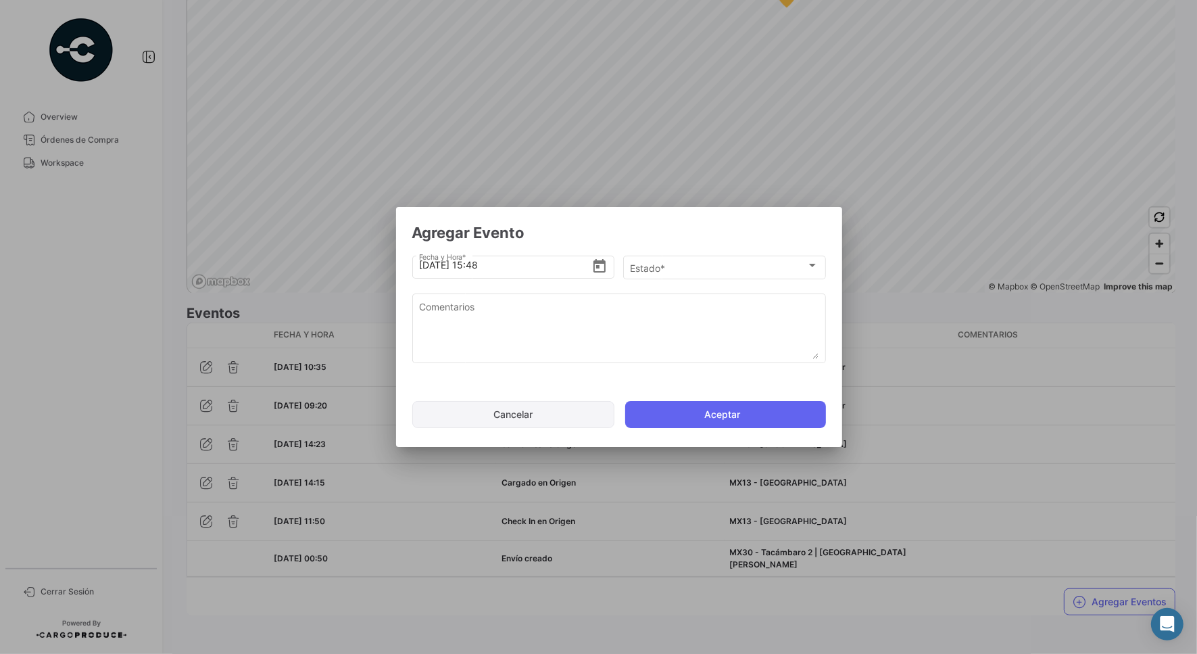
click at [501, 414] on button "Cancelar" at bounding box center [513, 414] width 202 height 27
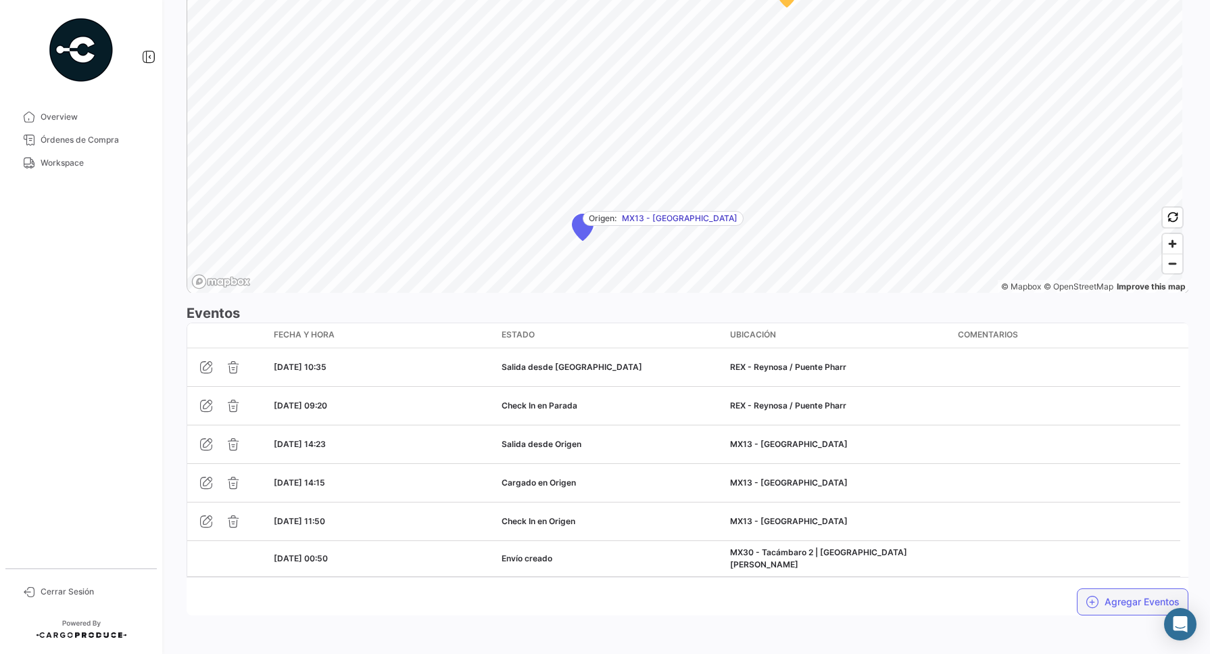
click at [967, 523] on button "Agregar Eventos" at bounding box center [1133, 601] width 112 height 27
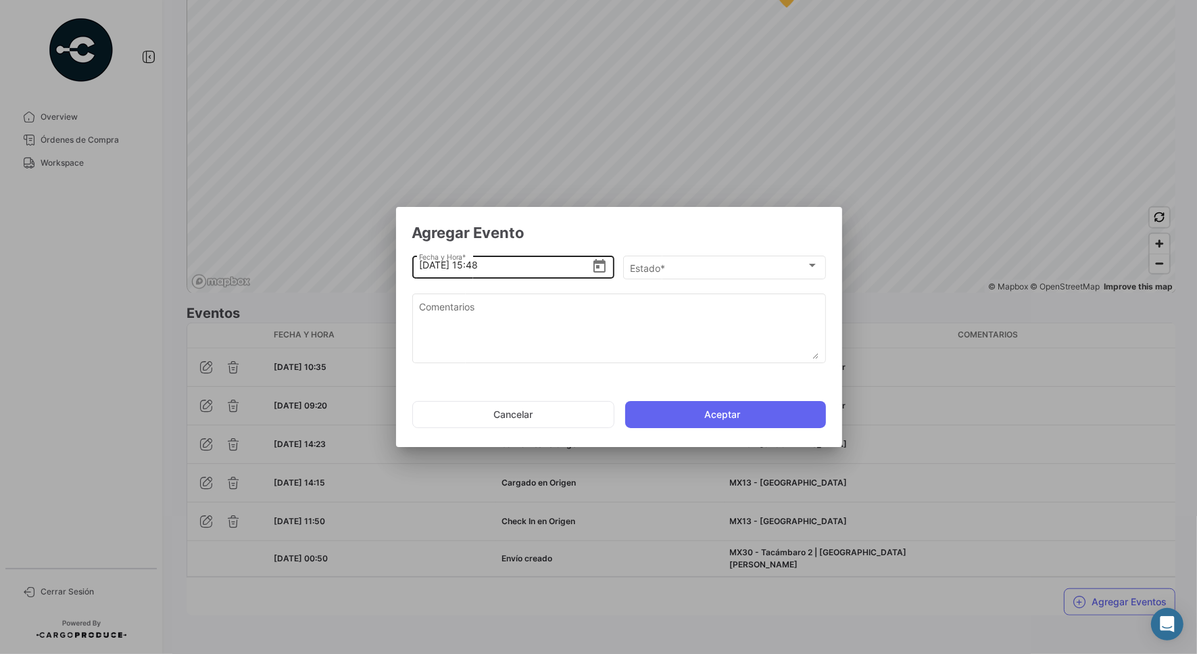
click at [475, 262] on input "[DATE] 15:48" at bounding box center [505, 264] width 172 height 47
click at [490, 270] on input "[DATE] 13:48" at bounding box center [505, 264] width 172 height 47
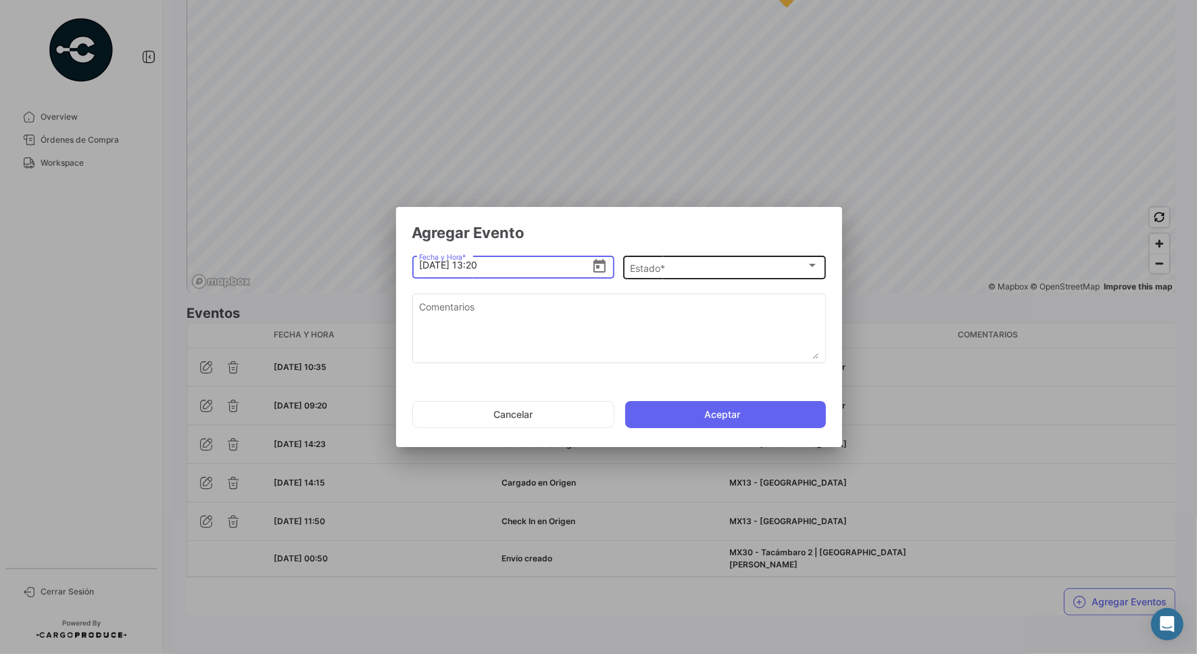
type input "[DATE] 13:20"
click at [688, 268] on div "Estado *" at bounding box center [718, 267] width 176 height 11
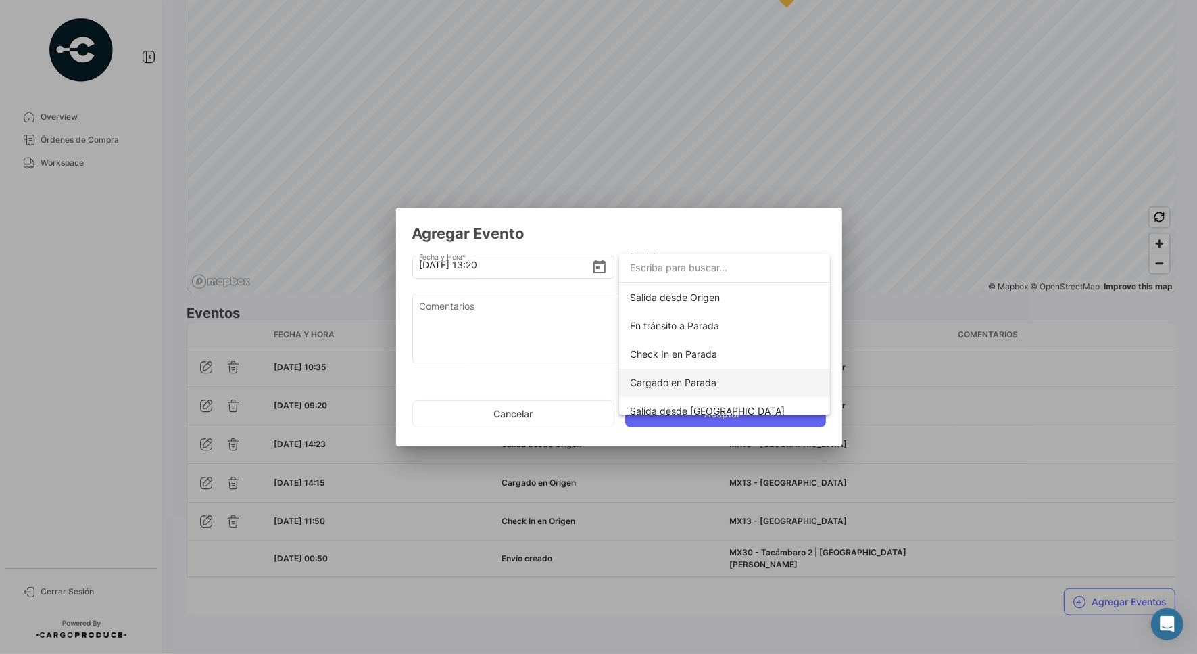
scroll to position [169, 0]
click at [664, 353] on span "En tránsito a Destino" at bounding box center [675, 354] width 91 height 11
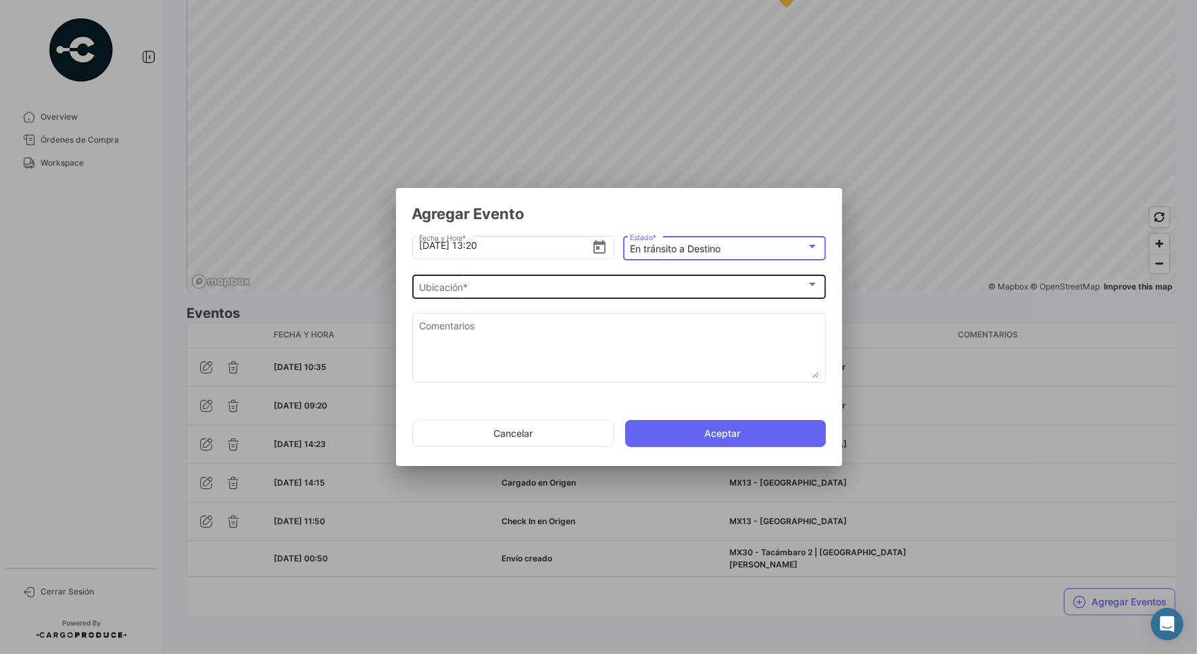
click at [537, 285] on div "Ubicación *" at bounding box center [612, 287] width 387 height 11
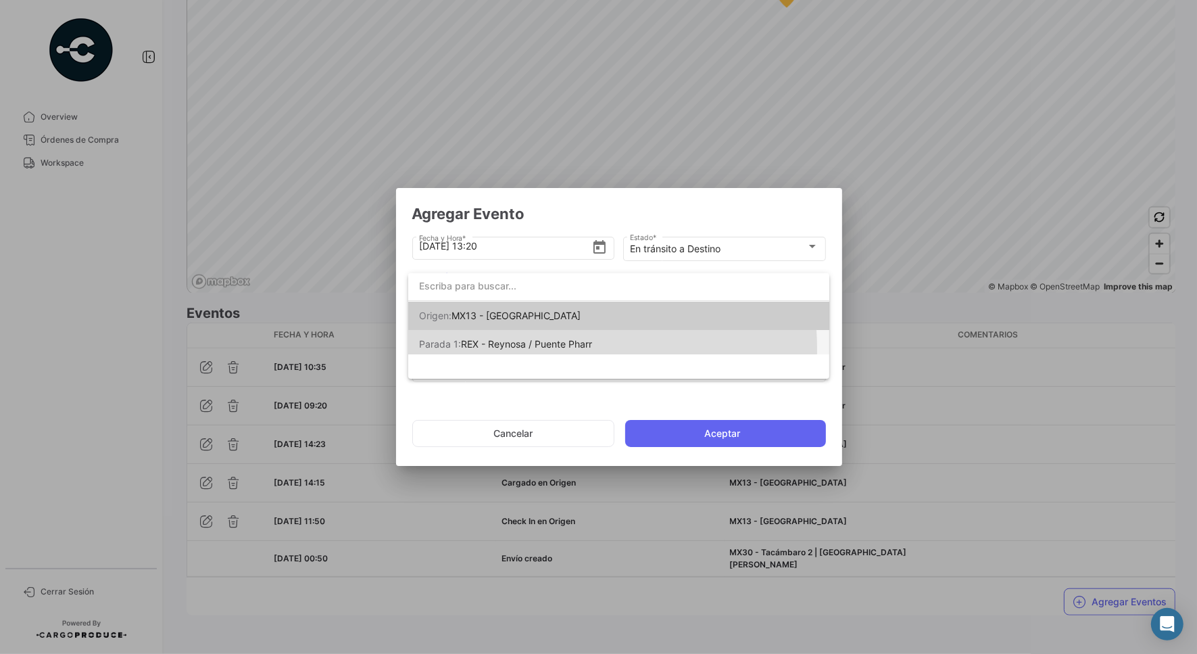
click at [519, 349] on span "REX - Reynosa / Puente Pharr" at bounding box center [526, 343] width 131 height 11
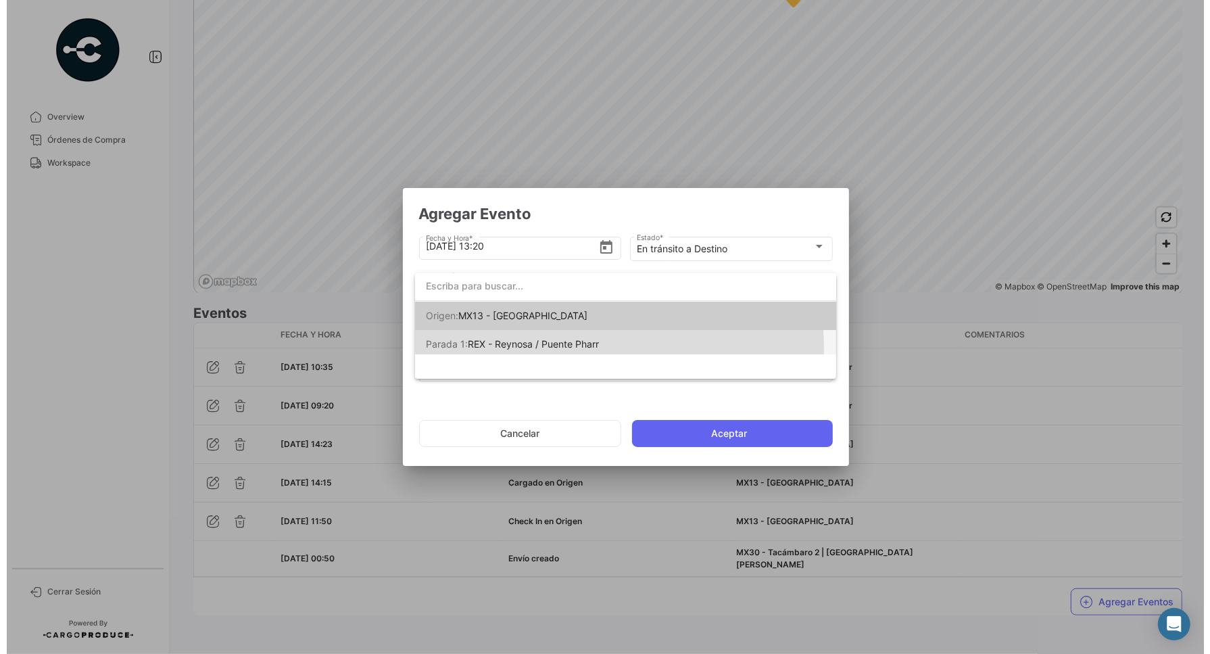
scroll to position [0, 0]
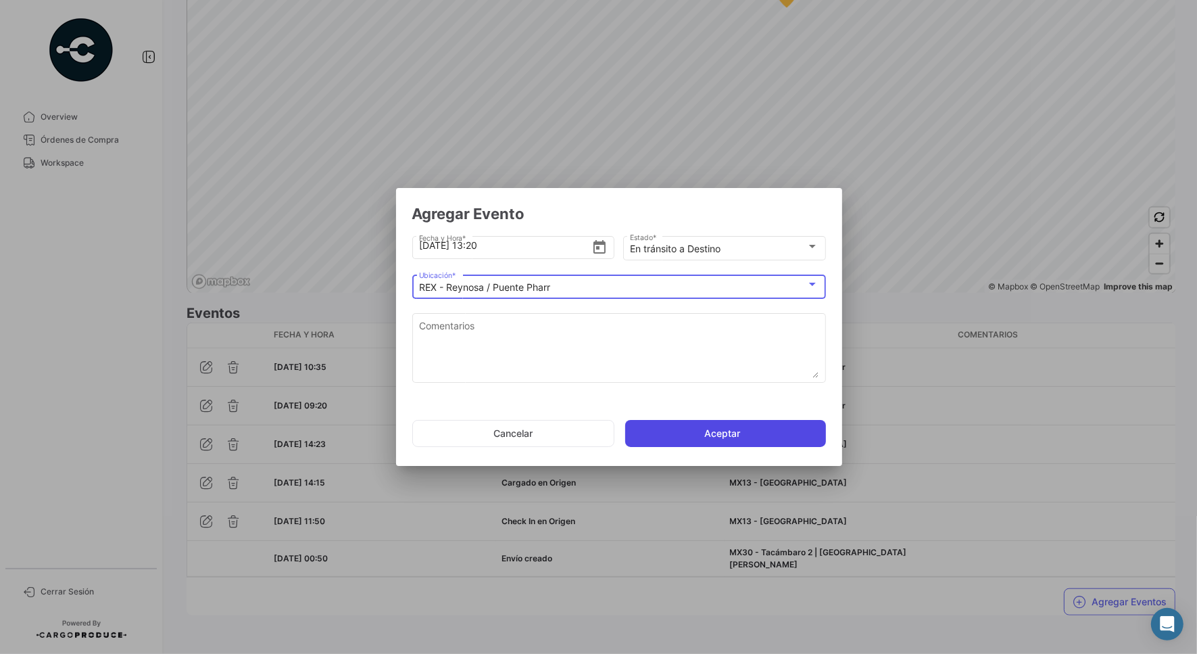
click at [721, 430] on button "Aceptar" at bounding box center [725, 433] width 201 height 27
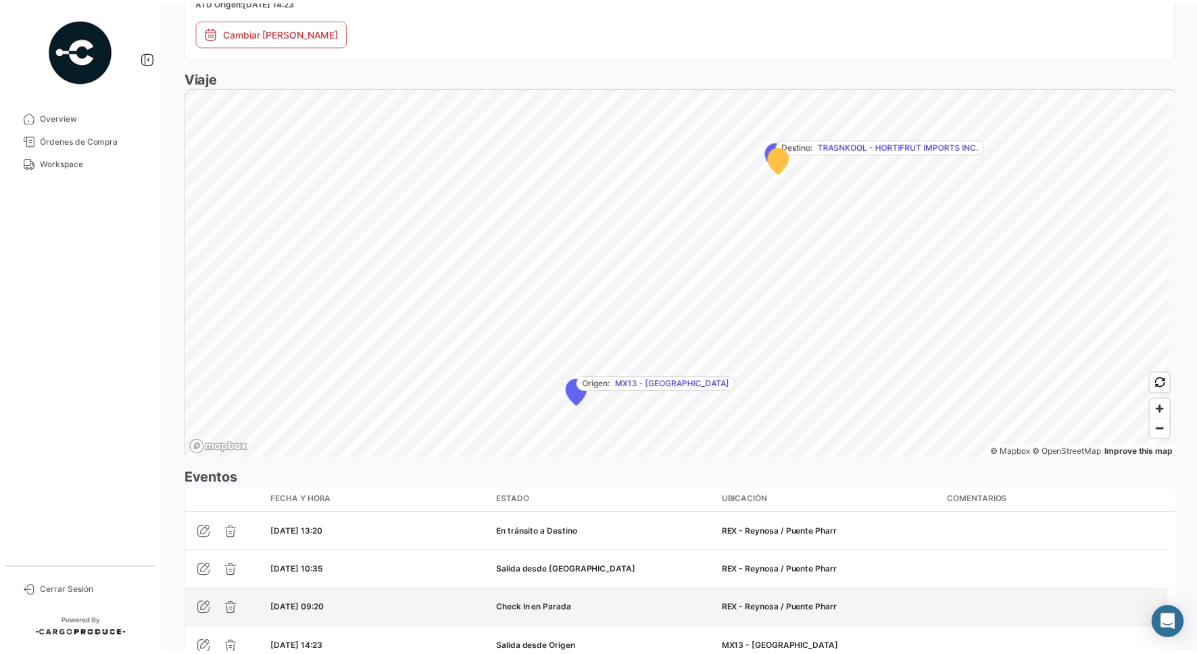
scroll to position [965, 0]
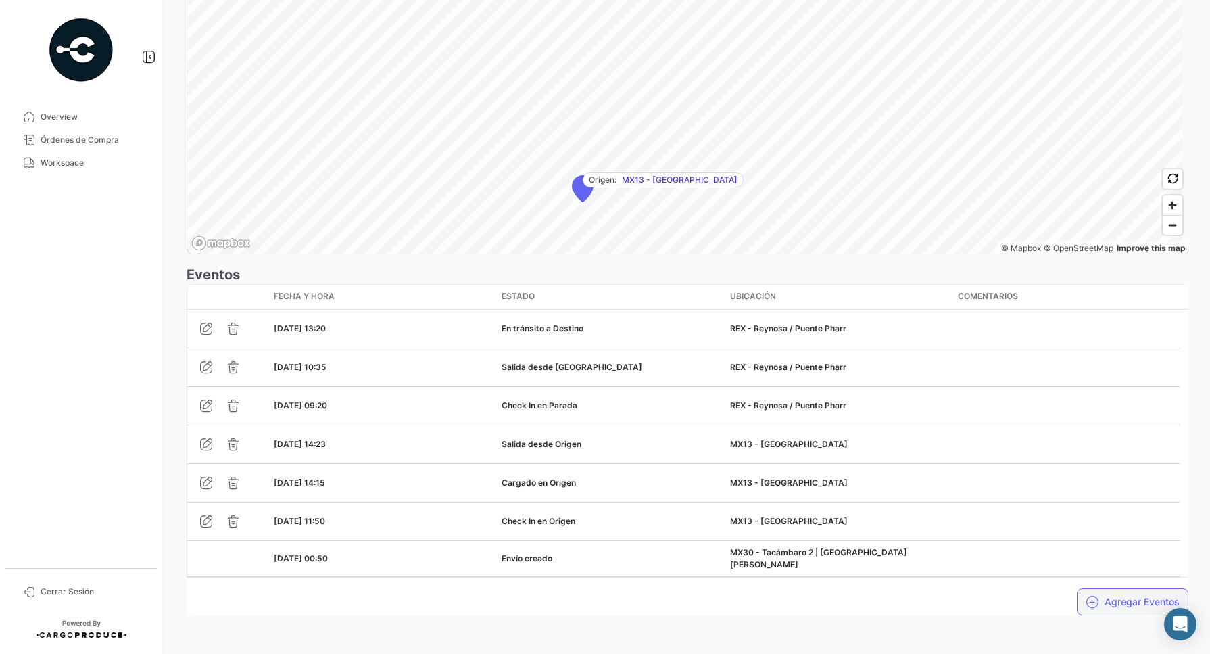
click at [967, 523] on button "Agregar Eventos" at bounding box center [1133, 601] width 112 height 27
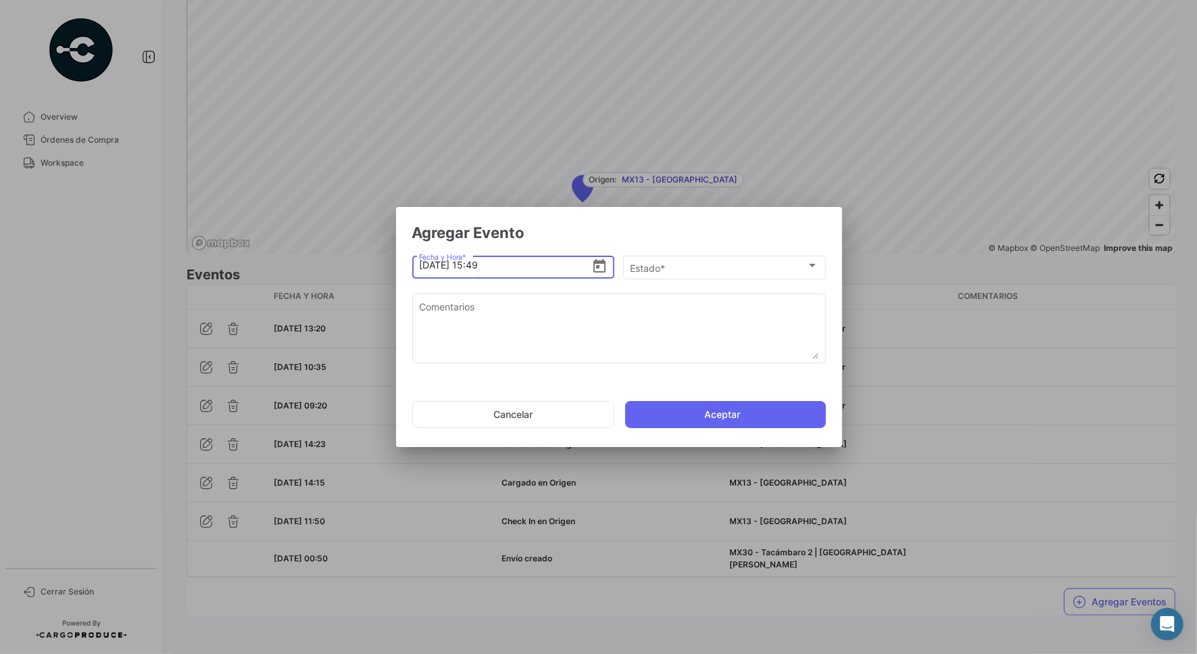
click at [472, 264] on input "[DATE] 15:49" at bounding box center [505, 264] width 172 height 47
click at [489, 270] on input "[DATE] 14:49" at bounding box center [505, 264] width 172 height 47
type input "[DATE] 14:05"
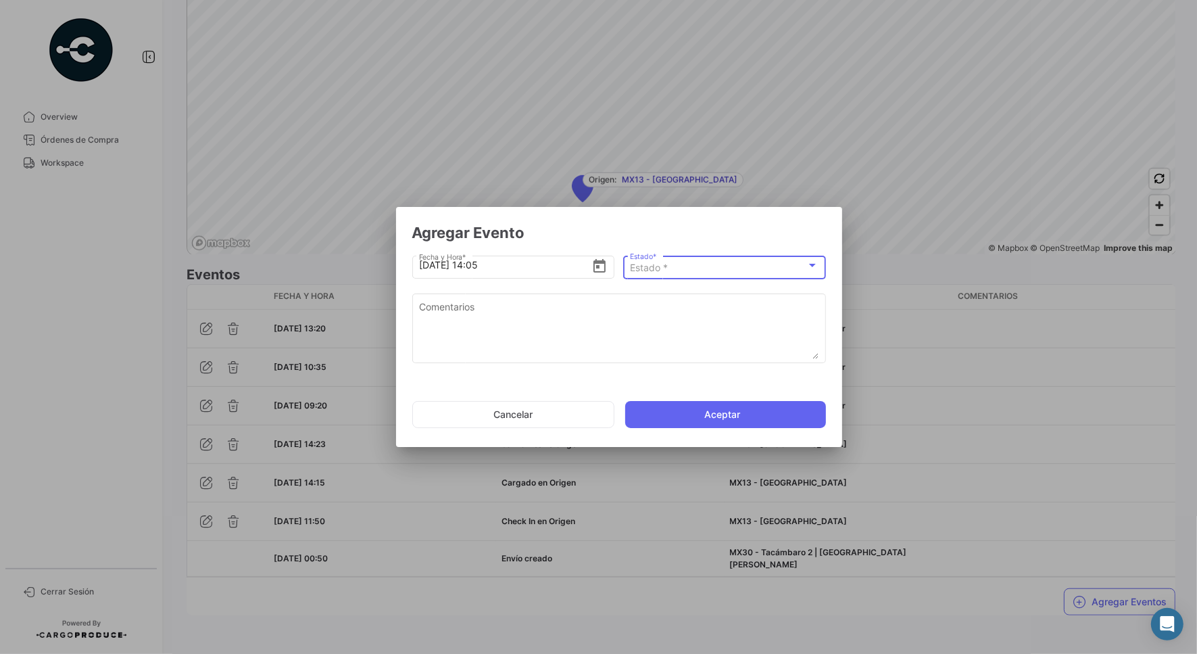
click at [683, 270] on div "Estado *" at bounding box center [718, 267] width 176 height 11
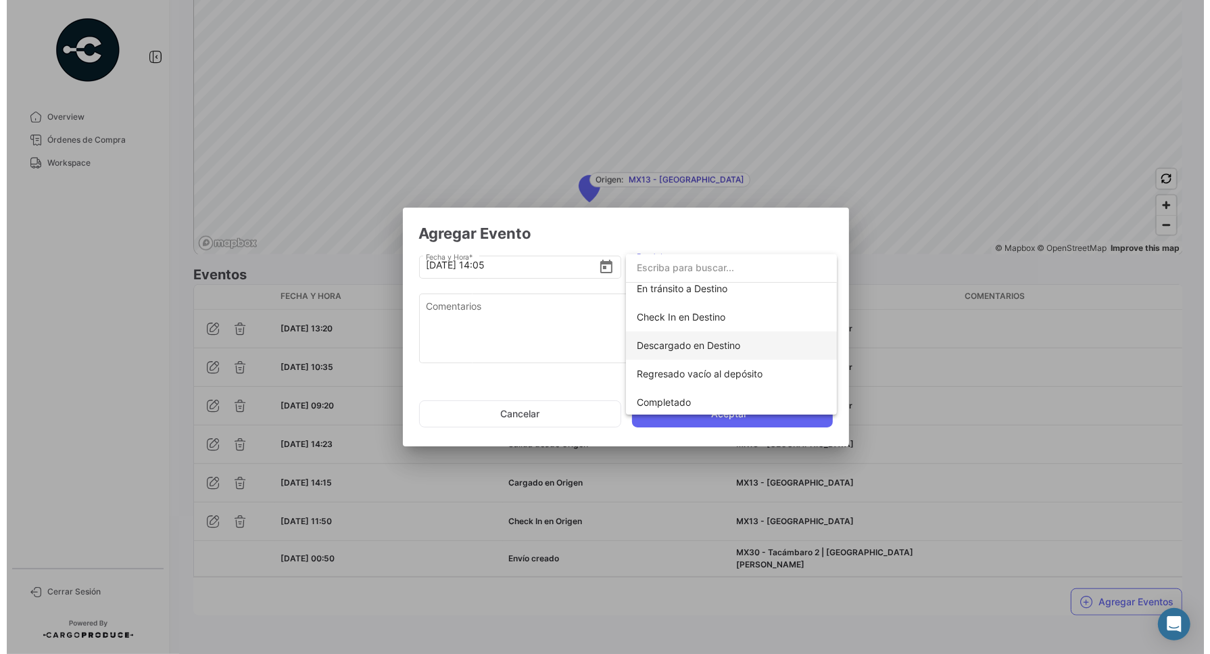
scroll to position [237, 0]
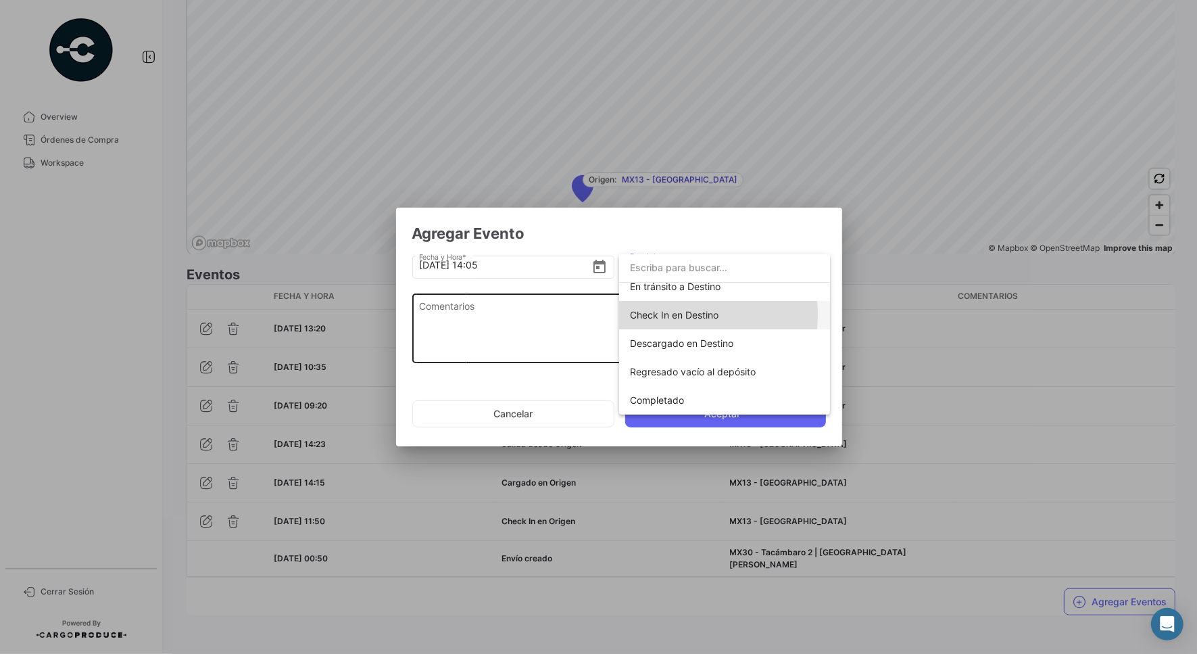
click at [666, 313] on span "Check In en Destino" at bounding box center [674, 314] width 89 height 11
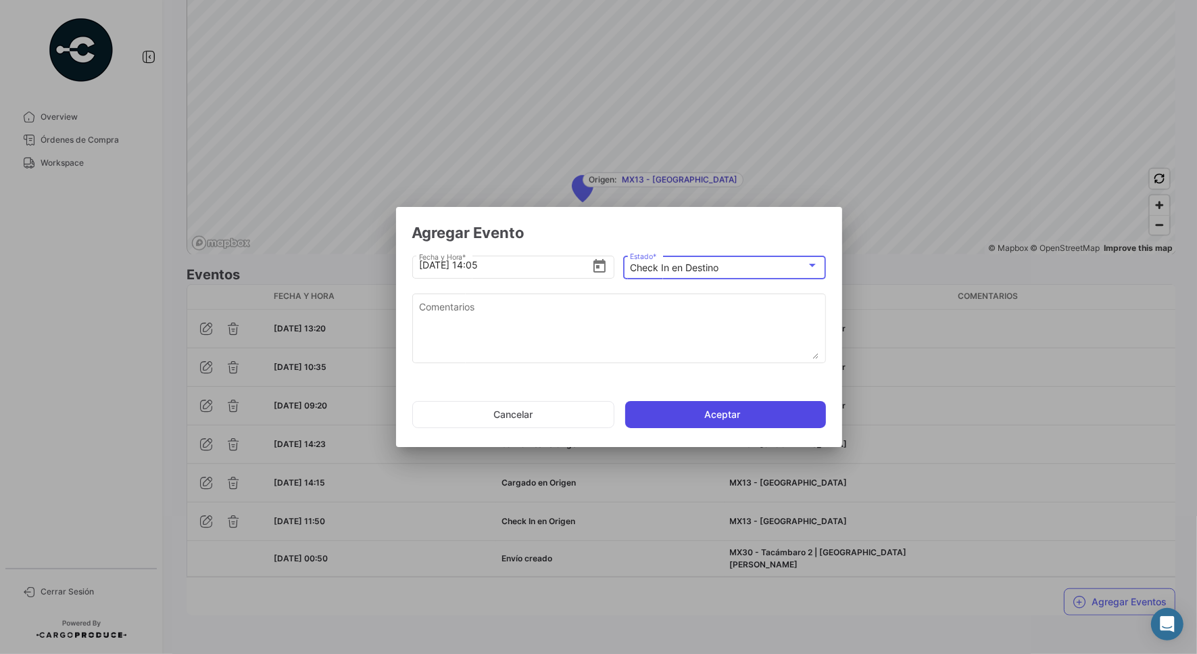
click at [731, 416] on button "Aceptar" at bounding box center [725, 414] width 201 height 27
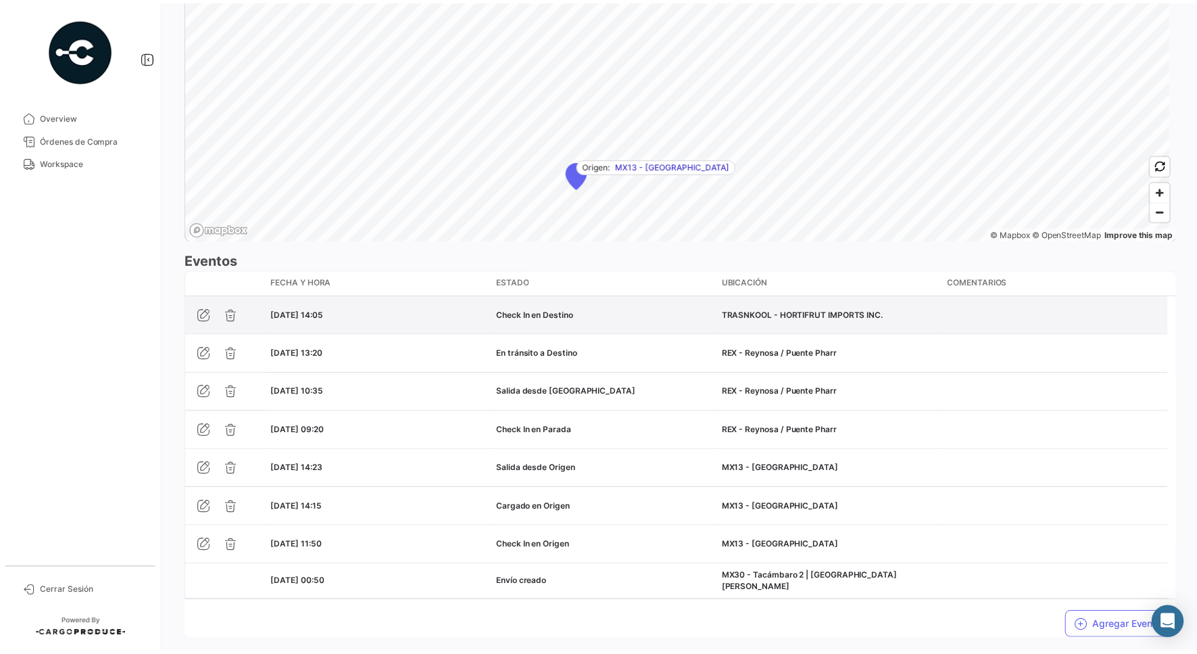
scroll to position [1004, 0]
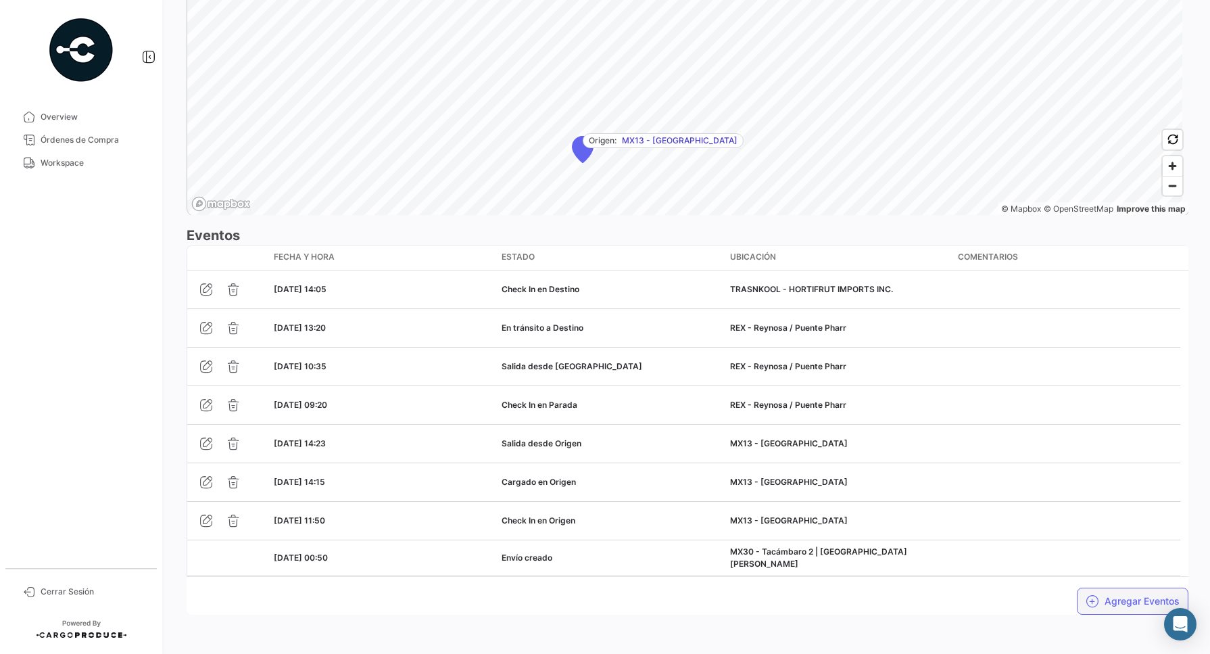
click at [967, 523] on button "Agregar Eventos" at bounding box center [1133, 600] width 112 height 27
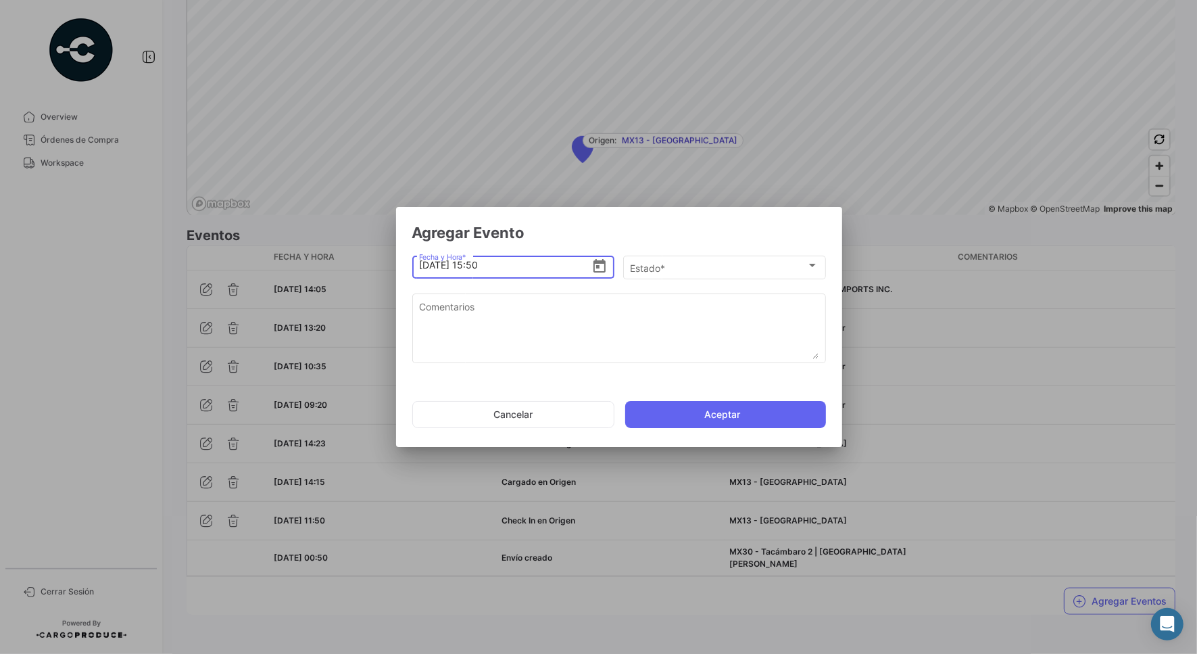
click at [475, 262] on input "[DATE] 15:50" at bounding box center [505, 264] width 172 height 47
click at [489, 266] on input "[DATE] 14:50" at bounding box center [505, 264] width 172 height 47
type input "[DATE] 14:20"
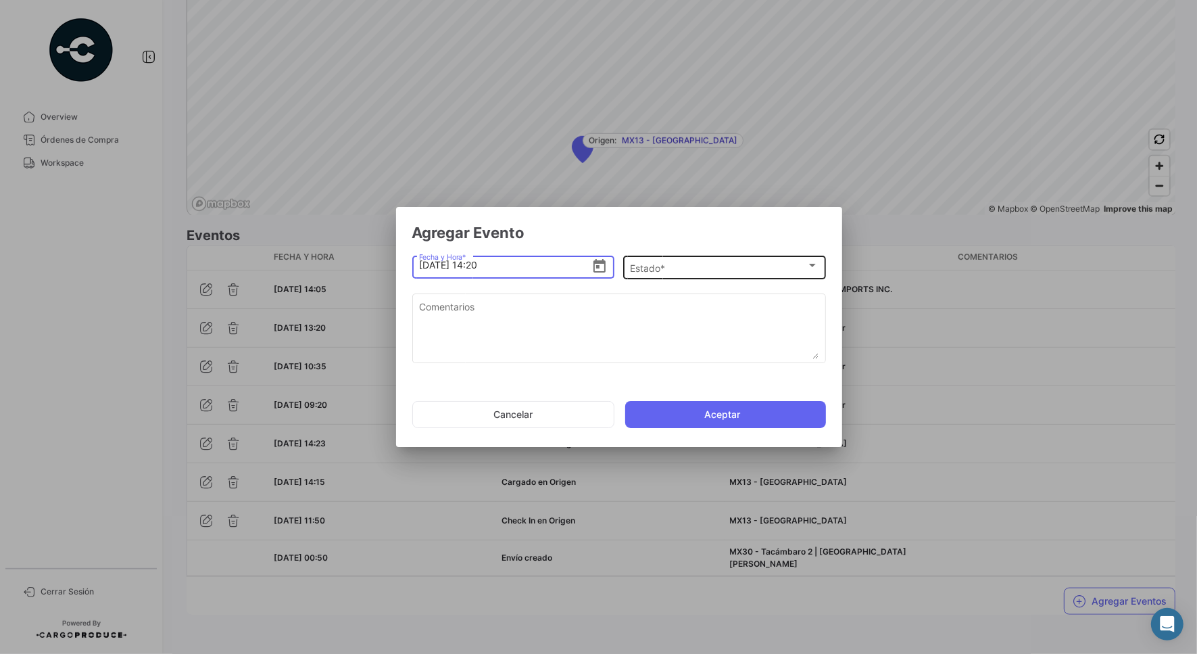
click at [670, 269] on div "Estado *" at bounding box center [718, 267] width 176 height 11
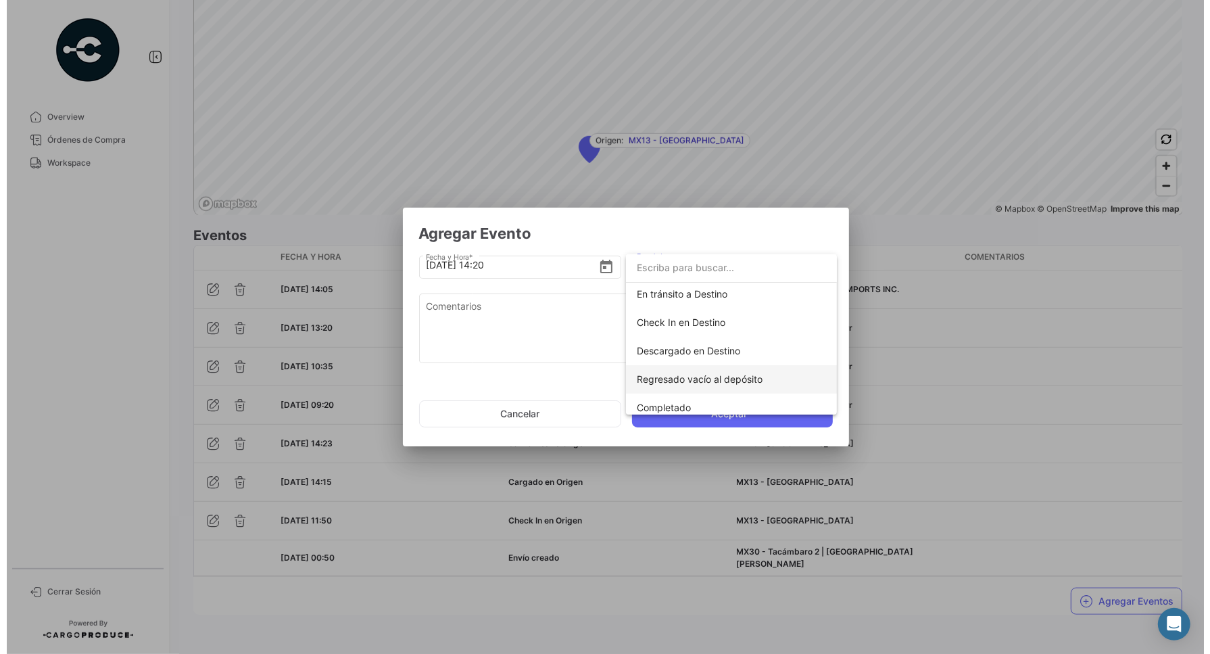
scroll to position [237, 0]
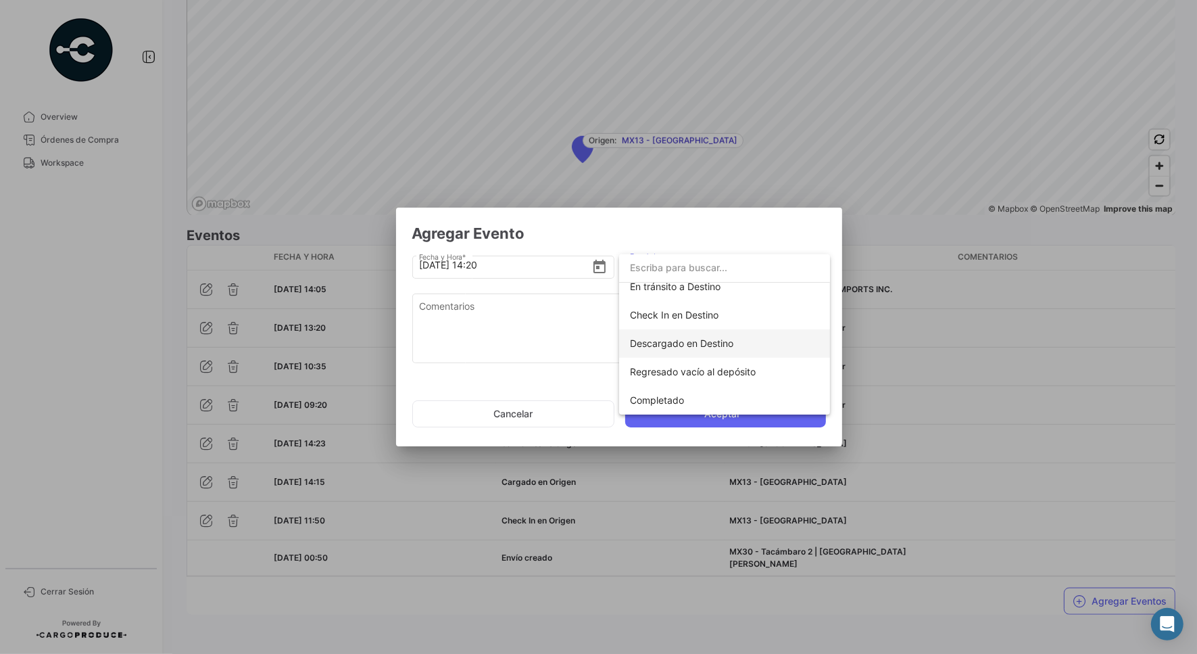
click at [690, 339] on span "Descargado en Destino" at bounding box center [681, 342] width 103 height 11
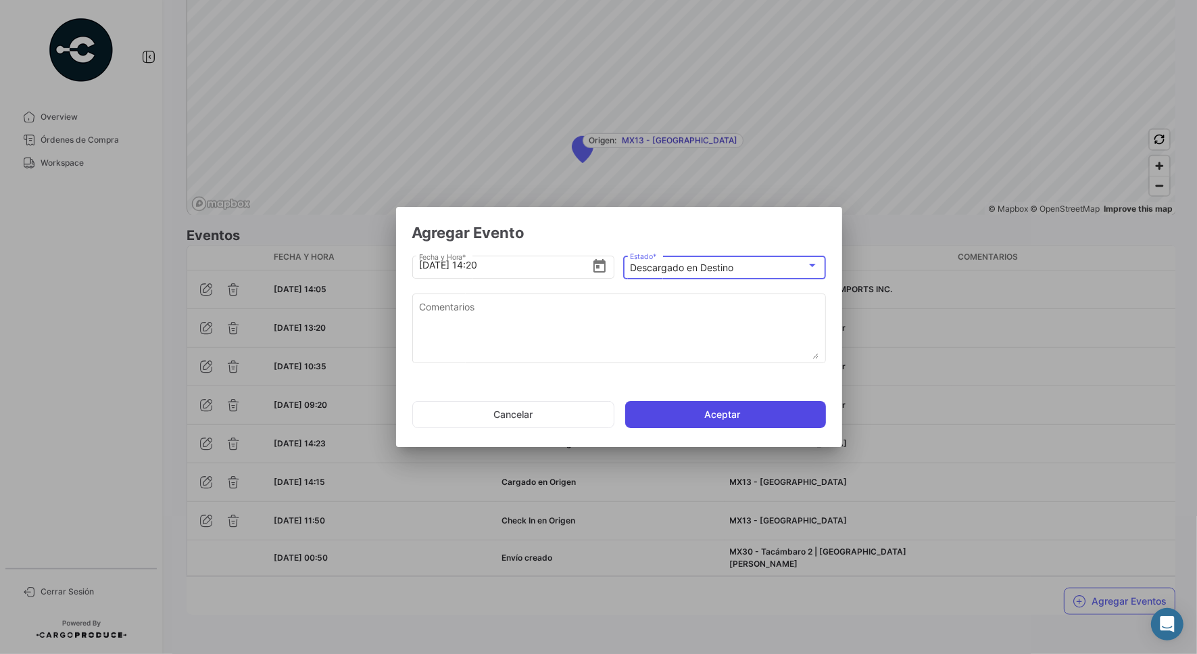
click at [728, 414] on button "Aceptar" at bounding box center [725, 414] width 201 height 27
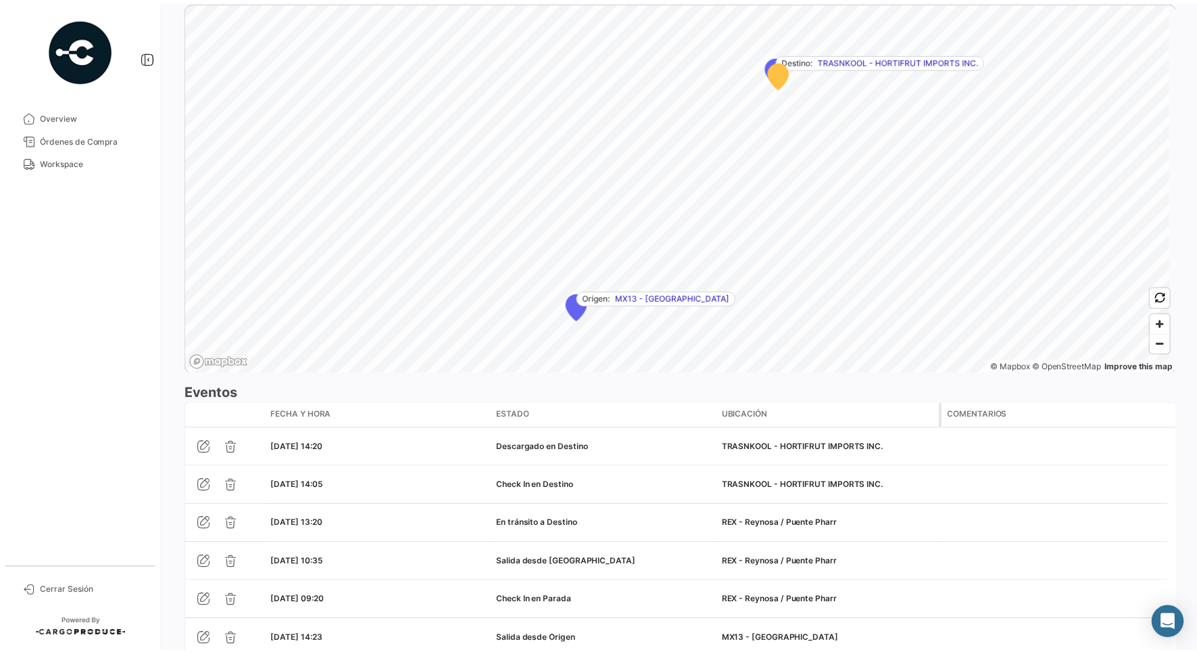
scroll to position [1042, 0]
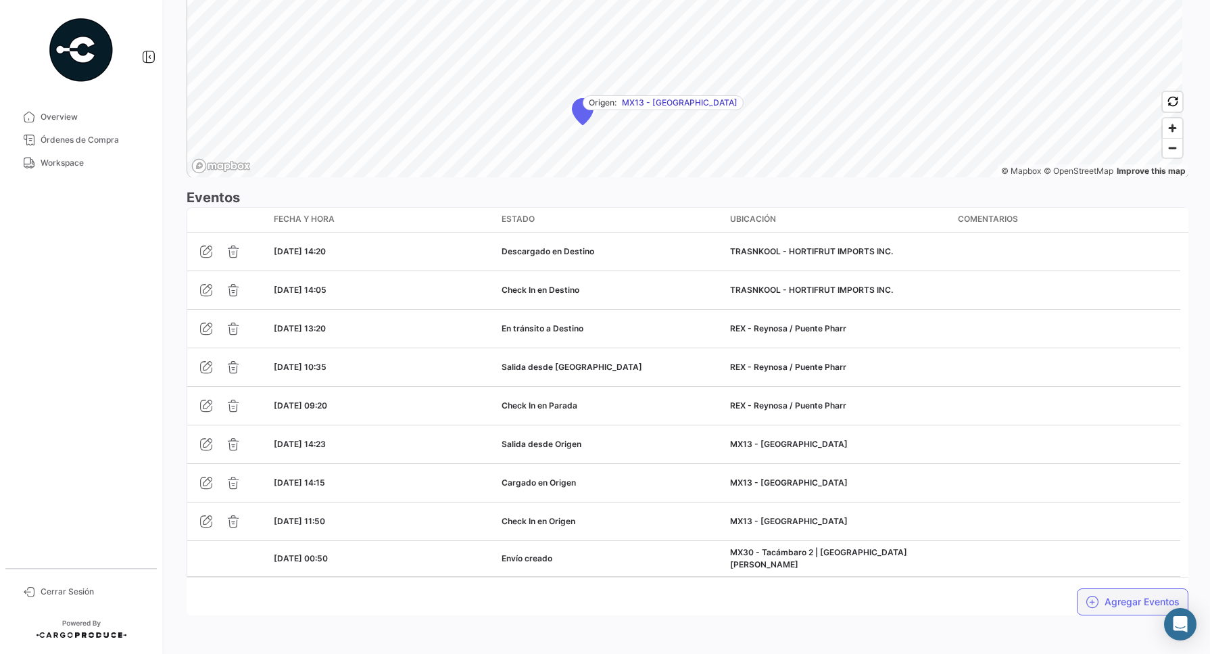
click at [967, 523] on button "Agregar Eventos" at bounding box center [1133, 601] width 112 height 27
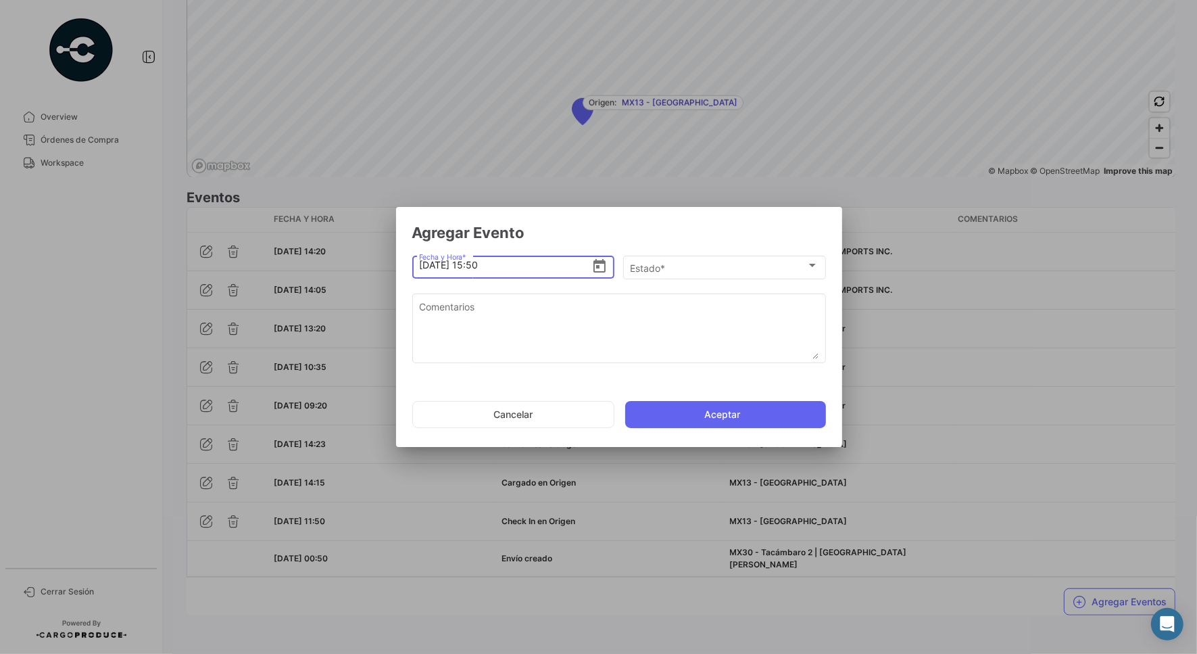
click at [473, 262] on input "[DATE] 15:50" at bounding box center [505, 264] width 172 height 47
click at [488, 264] on input "[DATE] 14:50" at bounding box center [505, 264] width 172 height 47
type input "[DATE] 14:33"
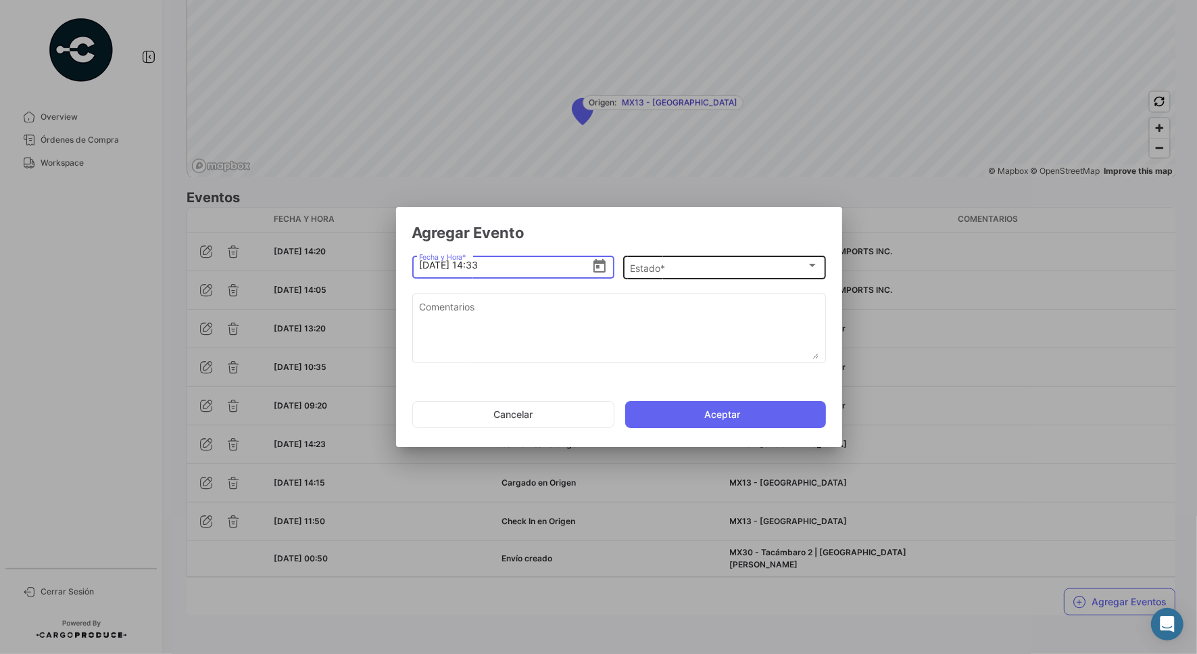
click at [677, 265] on div "Estado *" at bounding box center [718, 267] width 176 height 11
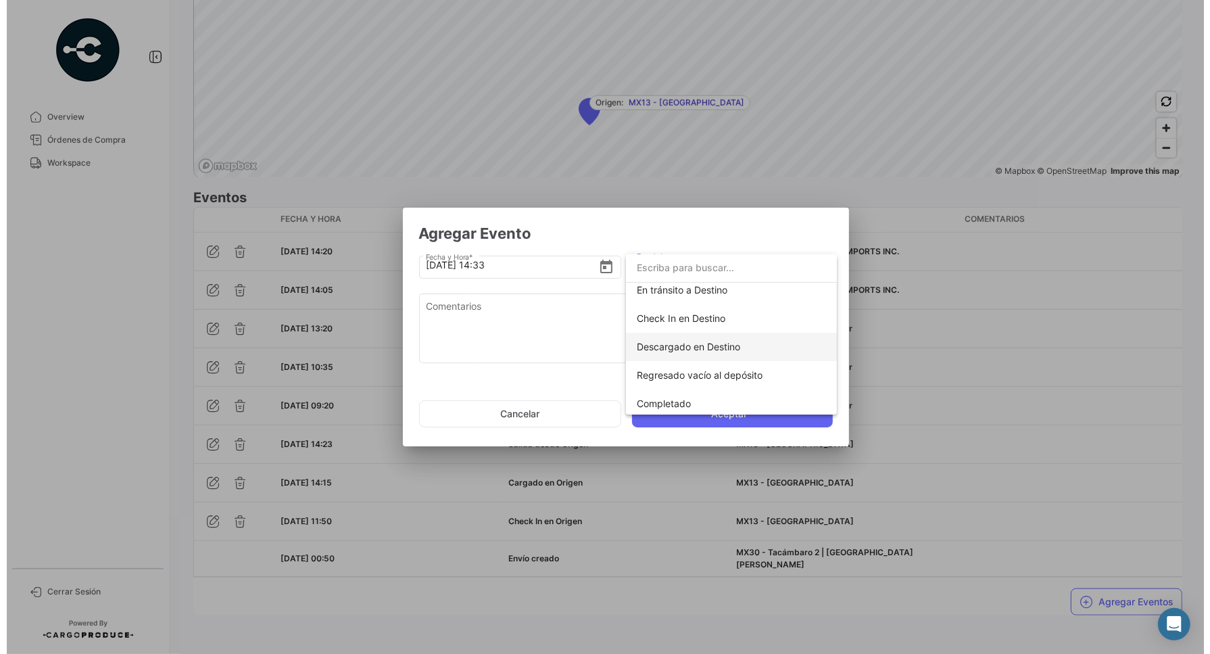
scroll to position [237, 0]
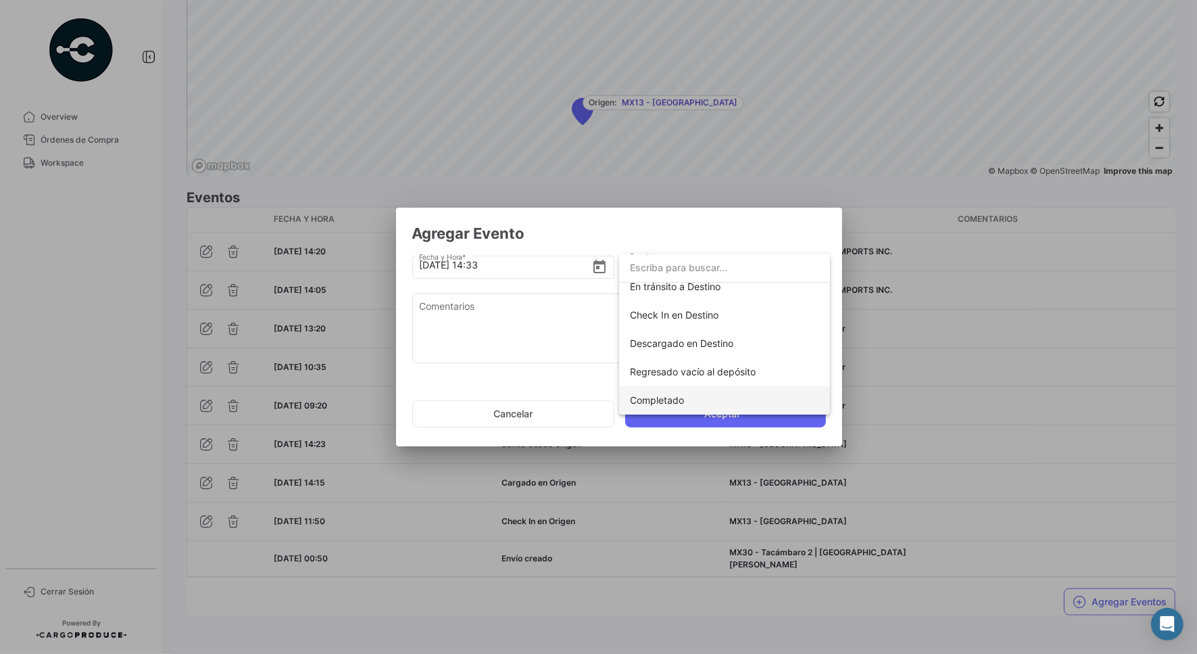
click at [670, 399] on span "Completado" at bounding box center [657, 399] width 54 height 11
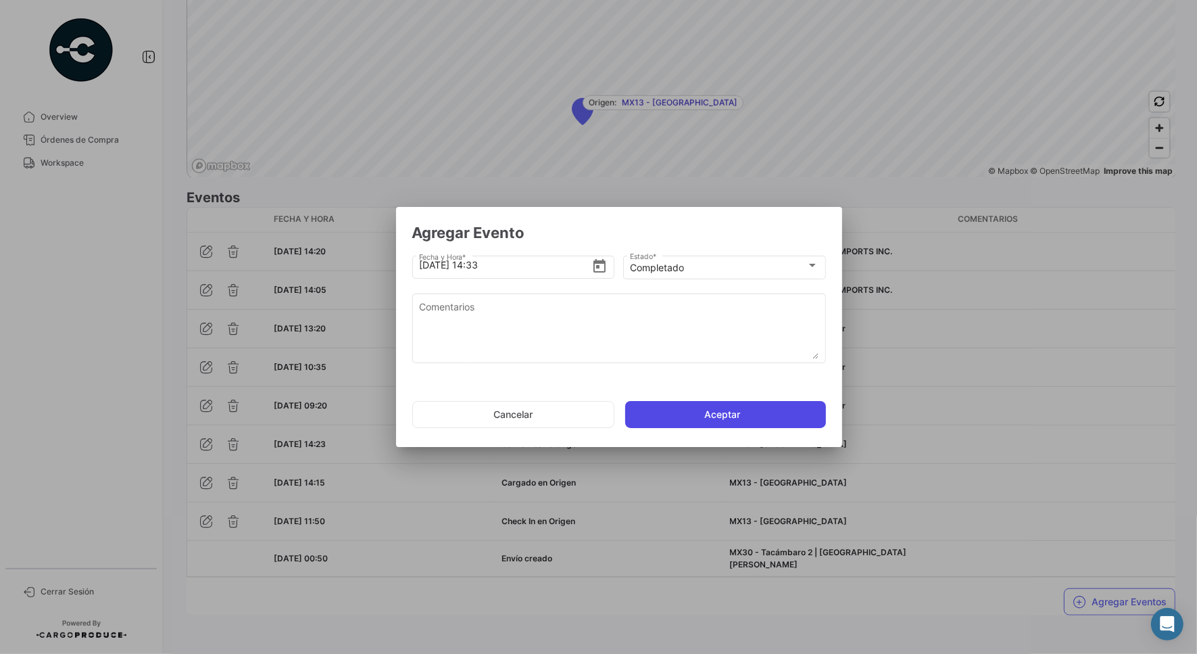
click at [708, 412] on button "Aceptar" at bounding box center [725, 414] width 201 height 27
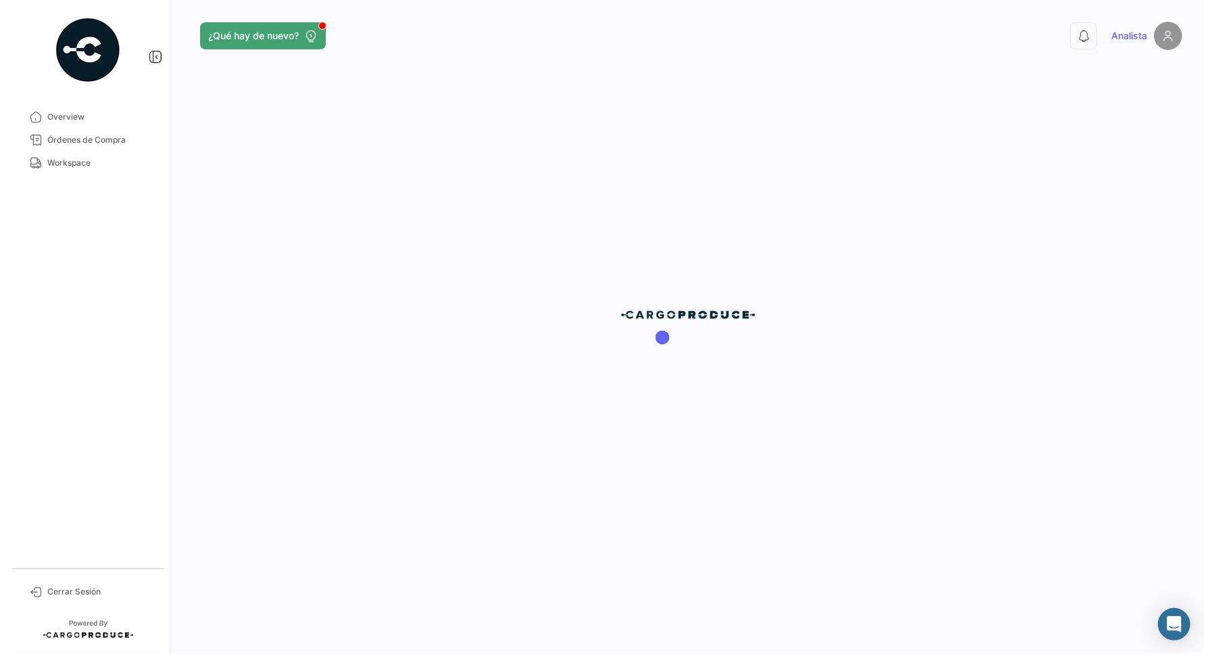
scroll to position [0, 0]
